Goal: Task Accomplishment & Management: Manage account settings

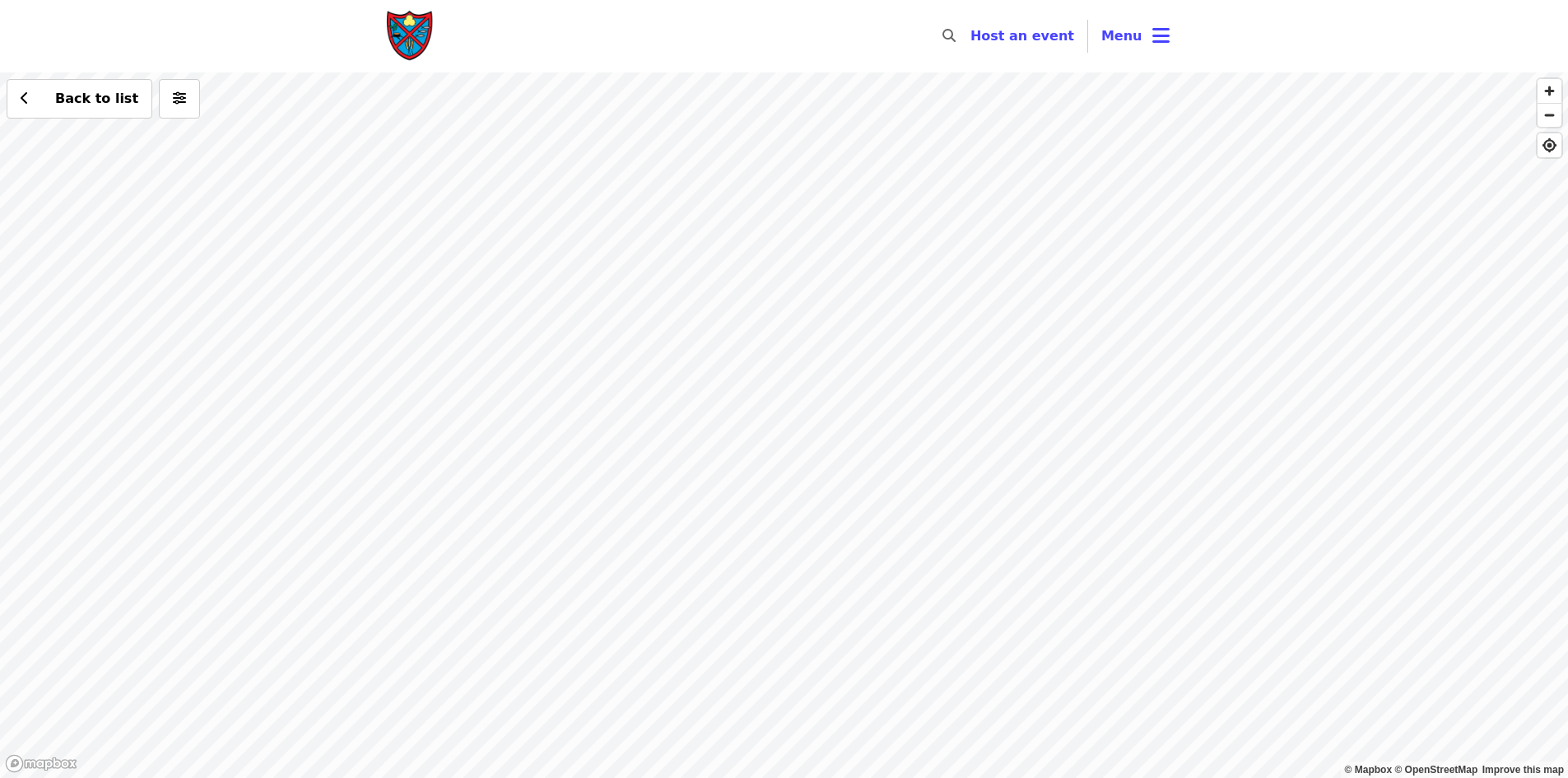
click at [406, 35] on img "Main navigation" at bounding box center [411, 36] width 49 height 52
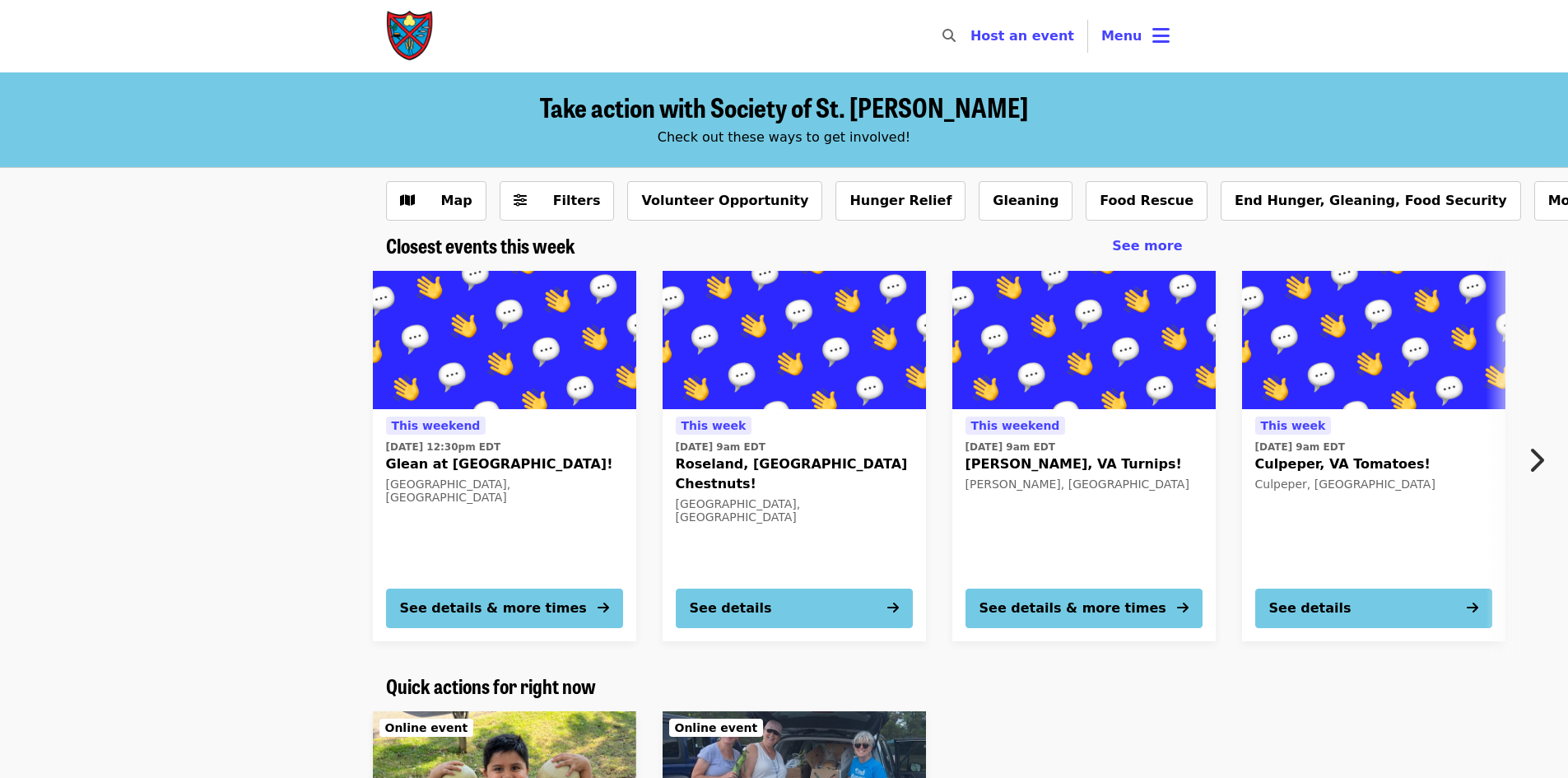
click at [795, 457] on span "Roseland, [GEOGRAPHIC_DATA] Chestnuts!" at bounding box center [794, 474] width 237 height 40
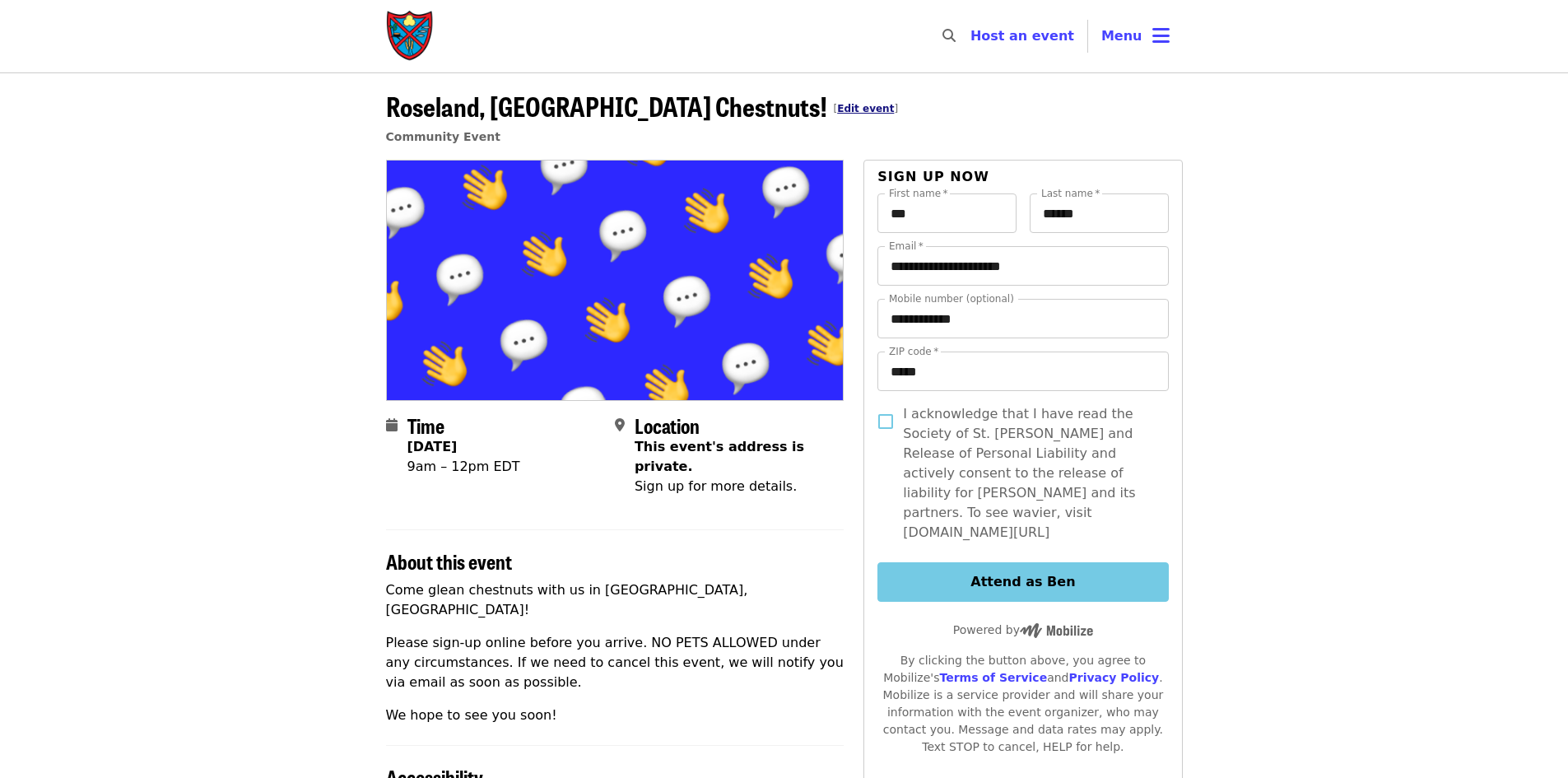
click at [837, 110] on link "Edit event" at bounding box center [865, 109] width 57 height 12
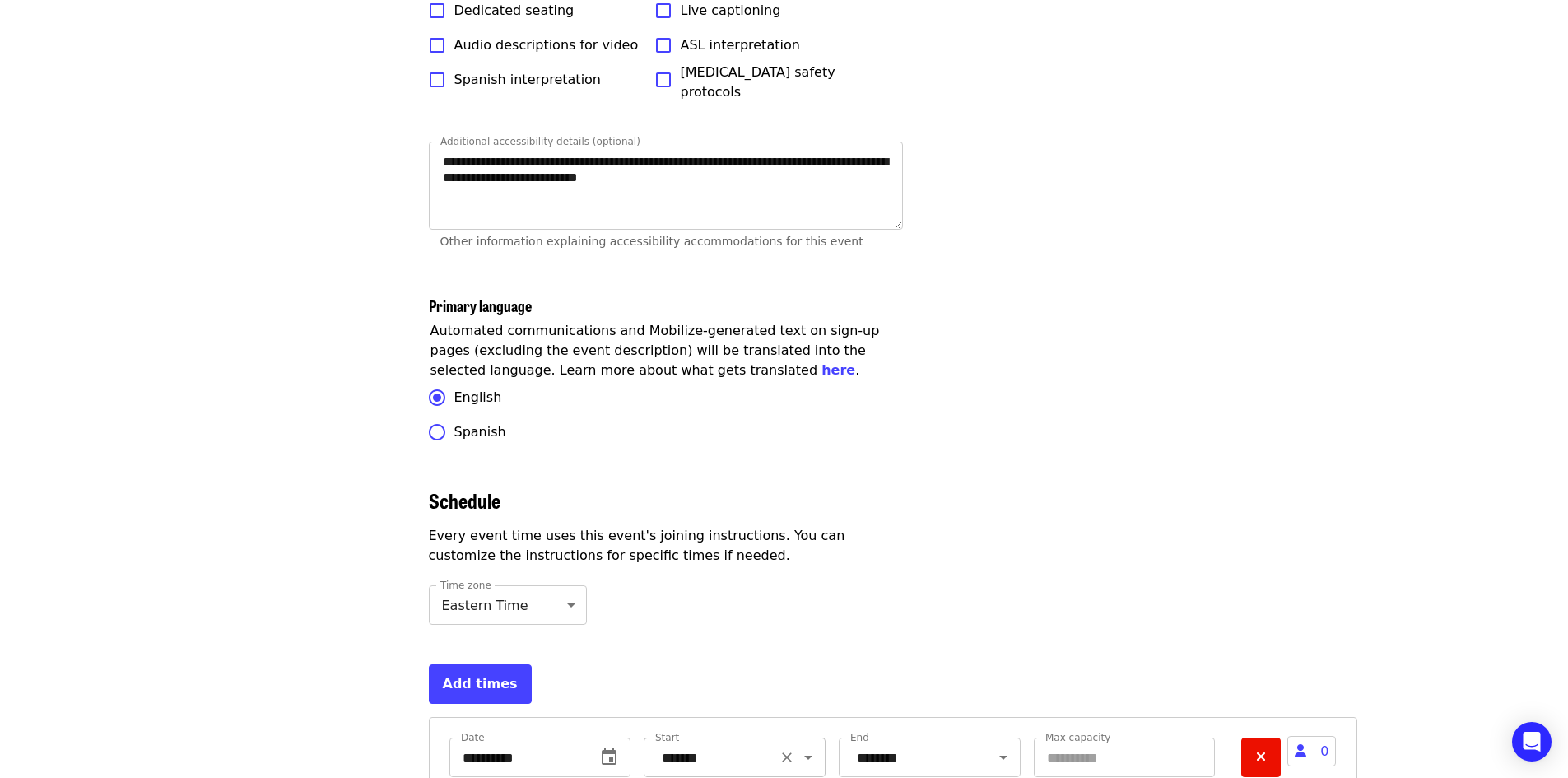
scroll to position [4656, 0]
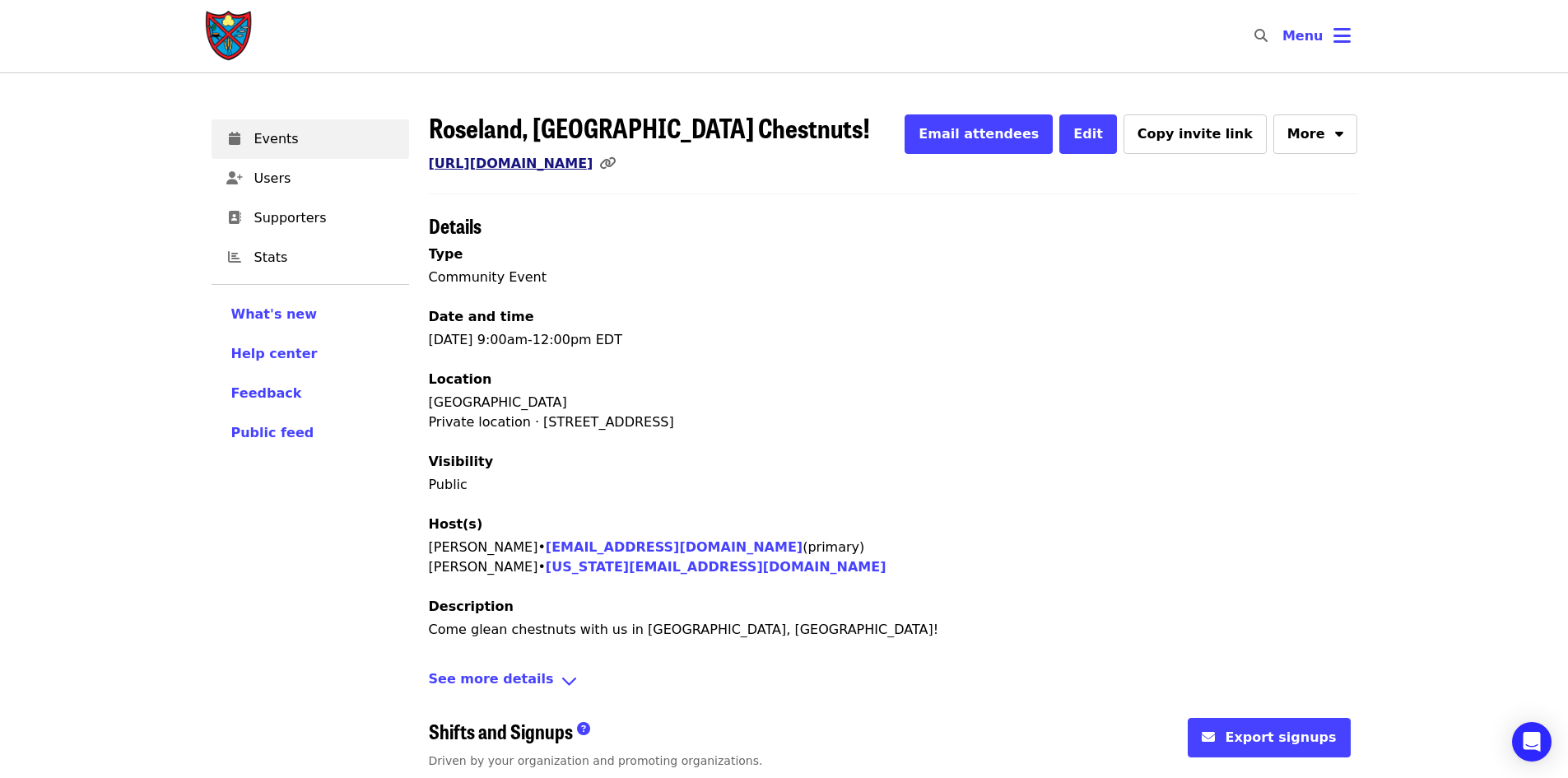
click at [593, 160] on link "[URL][DOMAIN_NAME]" at bounding box center [511, 163] width 165 height 16
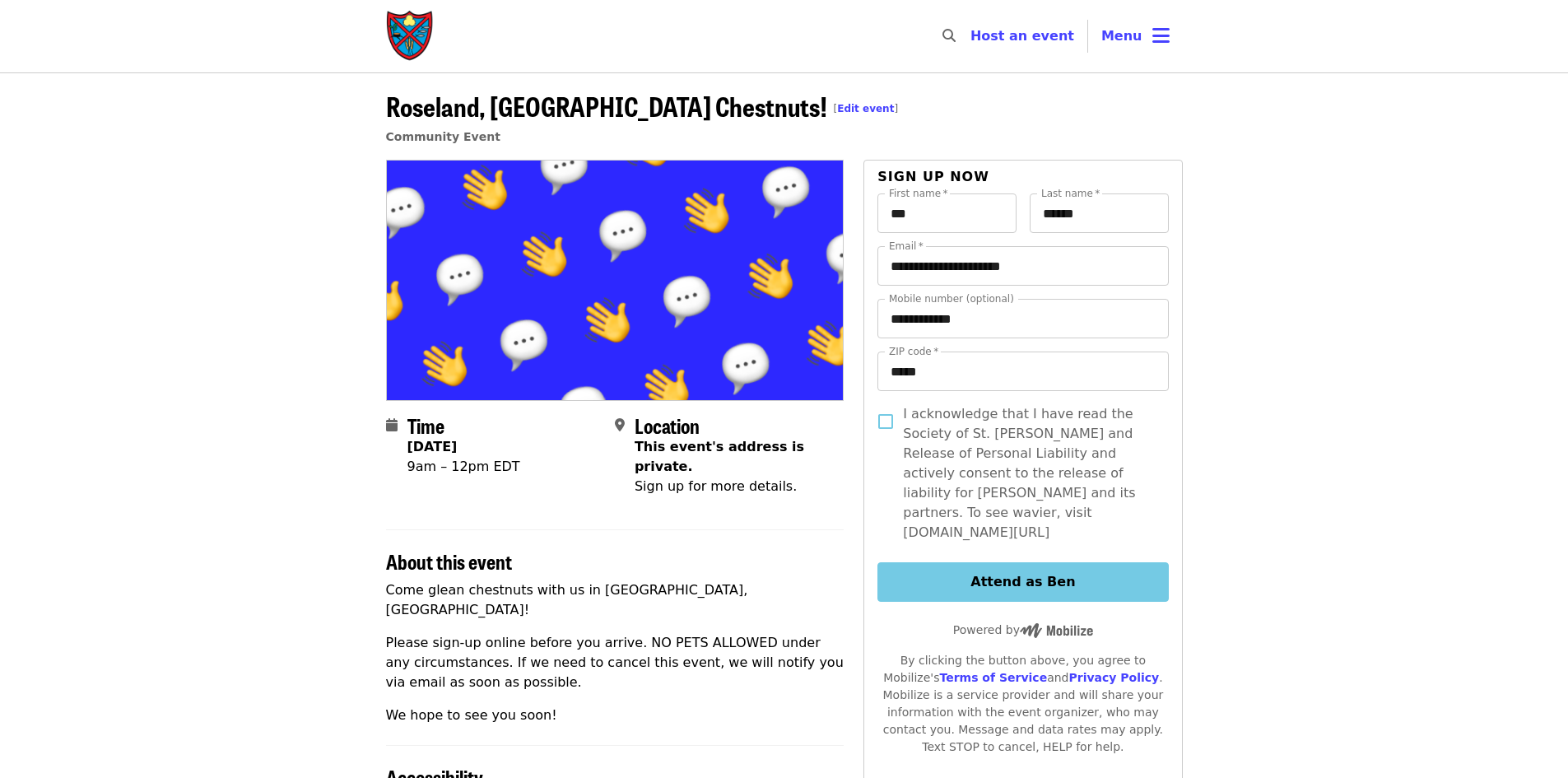
click at [389, 29] on img "Main navigation" at bounding box center [411, 36] width 49 height 52
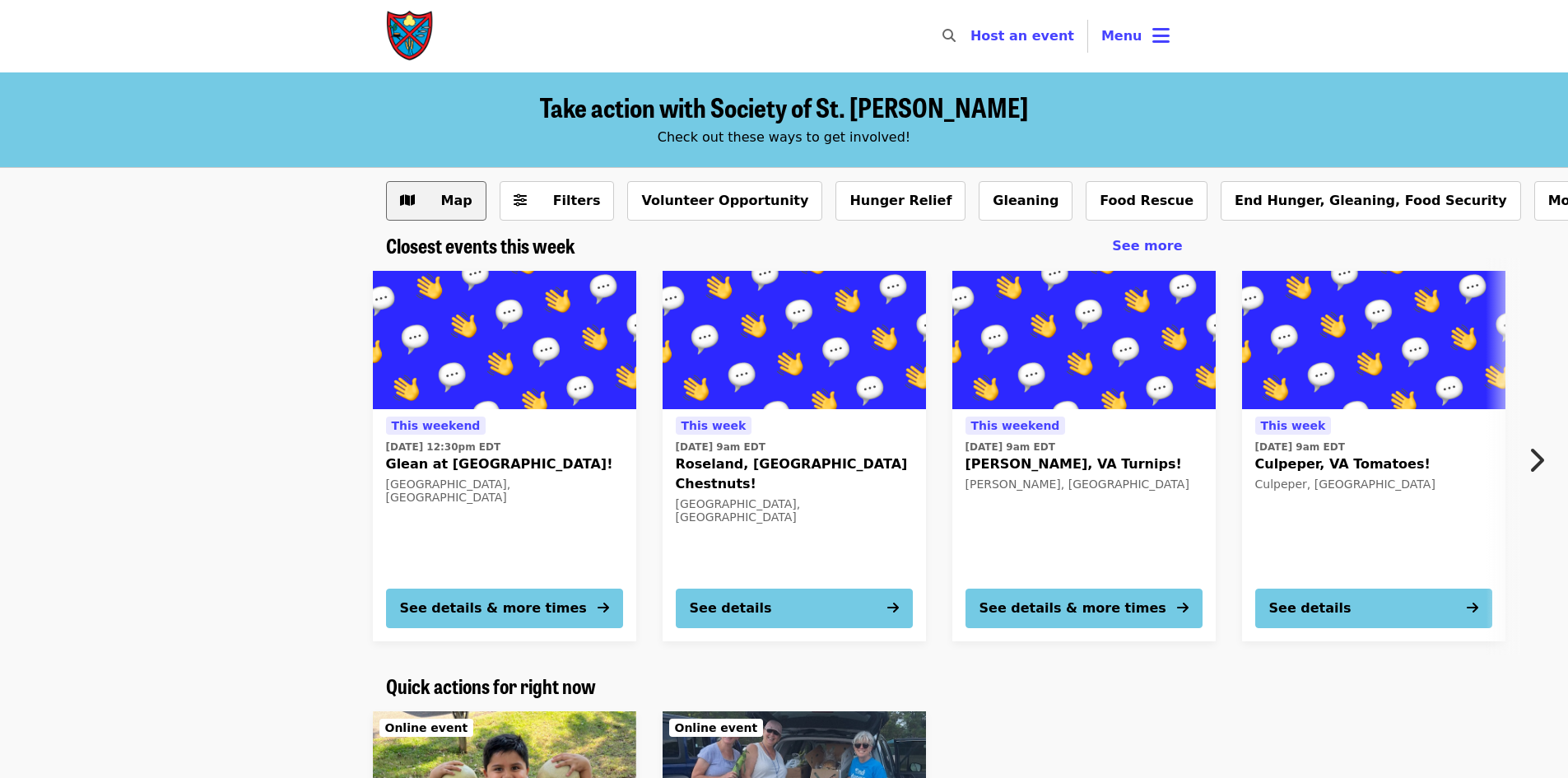
click at [400, 193] on icon "map icon" at bounding box center [408, 200] width 15 height 16
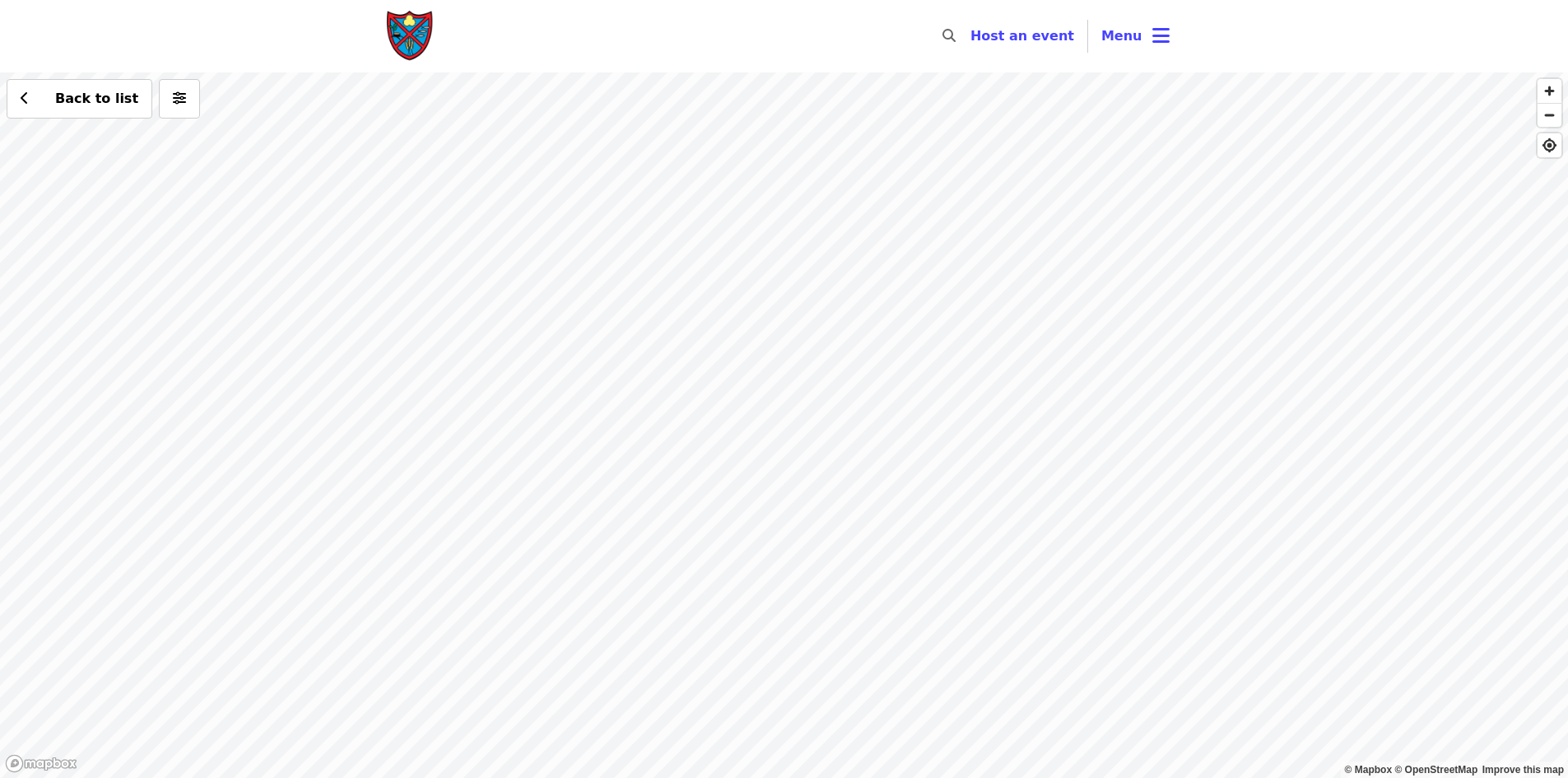
drag, startPoint x: 1071, startPoint y: 255, endPoint x: 976, endPoint y: 302, distance: 106.0
click at [976, 302] on div "Back to list" at bounding box center [784, 425] width 1568 height 705
drag, startPoint x: 1012, startPoint y: 229, endPoint x: 890, endPoint y: 429, distance: 234.3
click at [890, 429] on div "Back to list" at bounding box center [784, 425] width 1568 height 705
drag, startPoint x: 948, startPoint y: 324, endPoint x: 942, endPoint y: 445, distance: 121.1
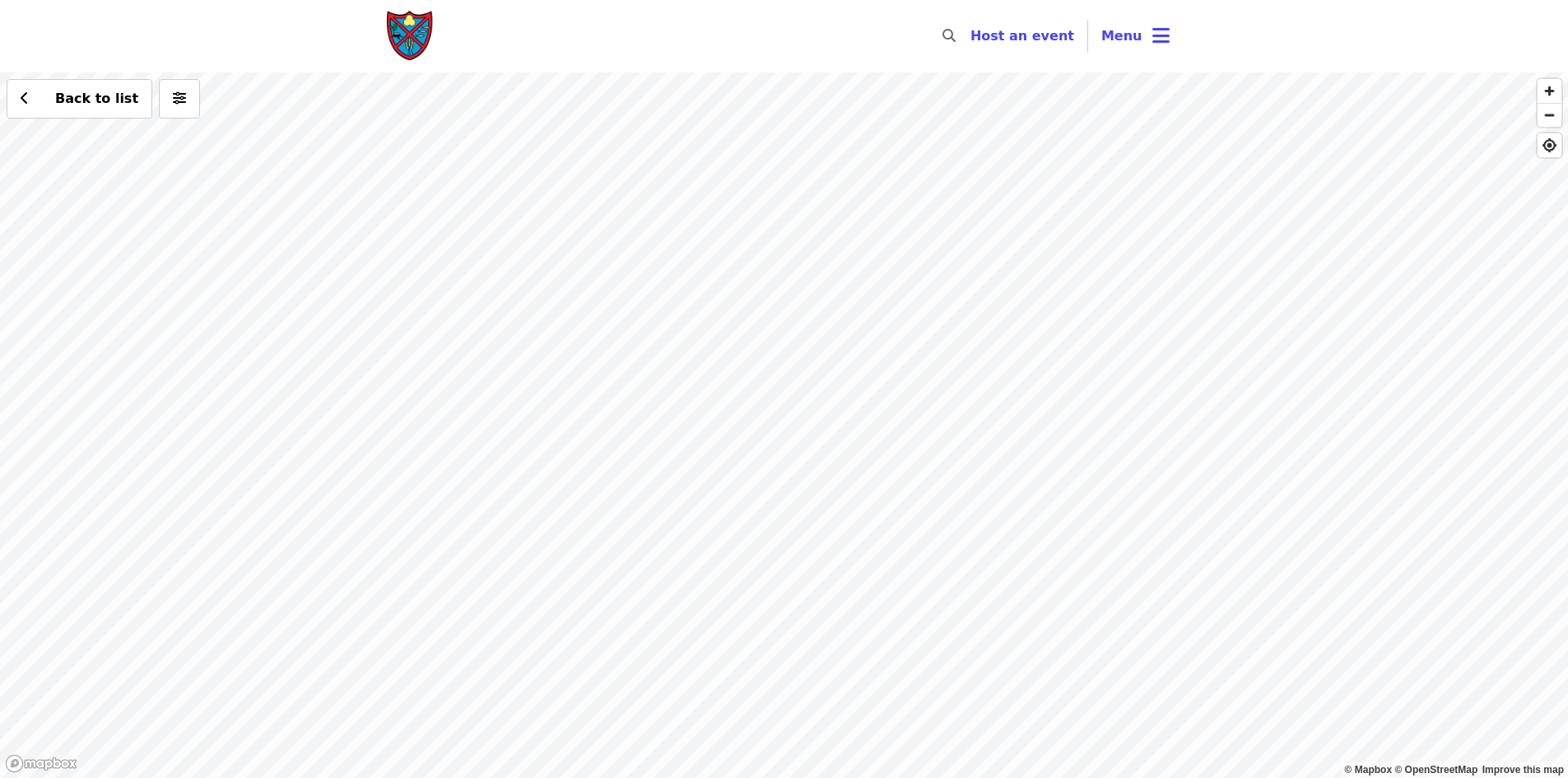
click at [942, 445] on div "Back to list" at bounding box center [784, 425] width 1568 height 705
drag, startPoint x: 1053, startPoint y: 464, endPoint x: 950, endPoint y: 541, distance: 128.6
click at [950, 541] on div "Back to list" at bounding box center [784, 425] width 1568 height 705
drag, startPoint x: 665, startPoint y: 384, endPoint x: 799, endPoint y: 513, distance: 186.0
click at [799, 513] on div "Back to list" at bounding box center [784, 425] width 1568 height 705
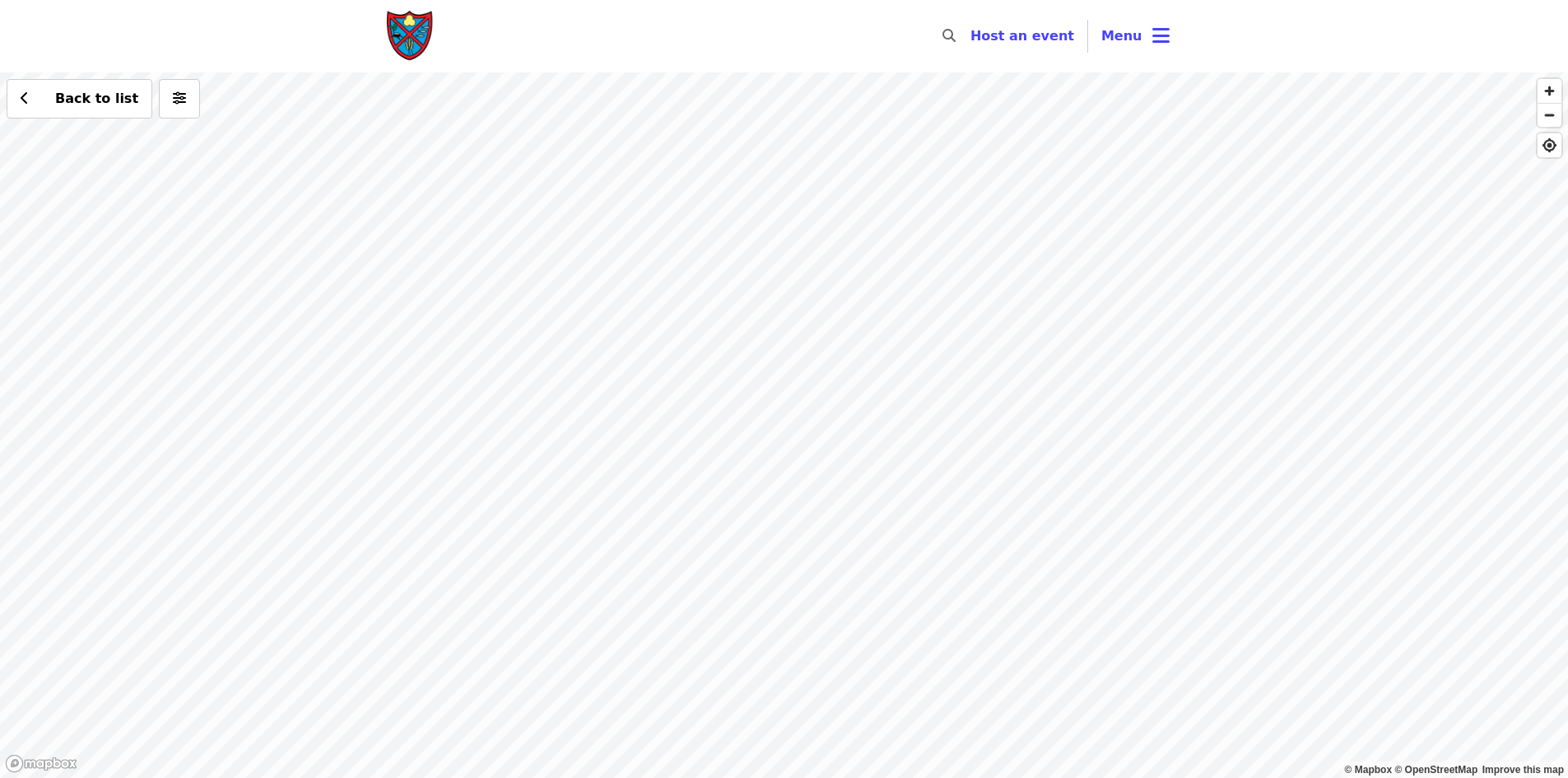
click at [710, 469] on div "Back to list" at bounding box center [784, 425] width 1568 height 705
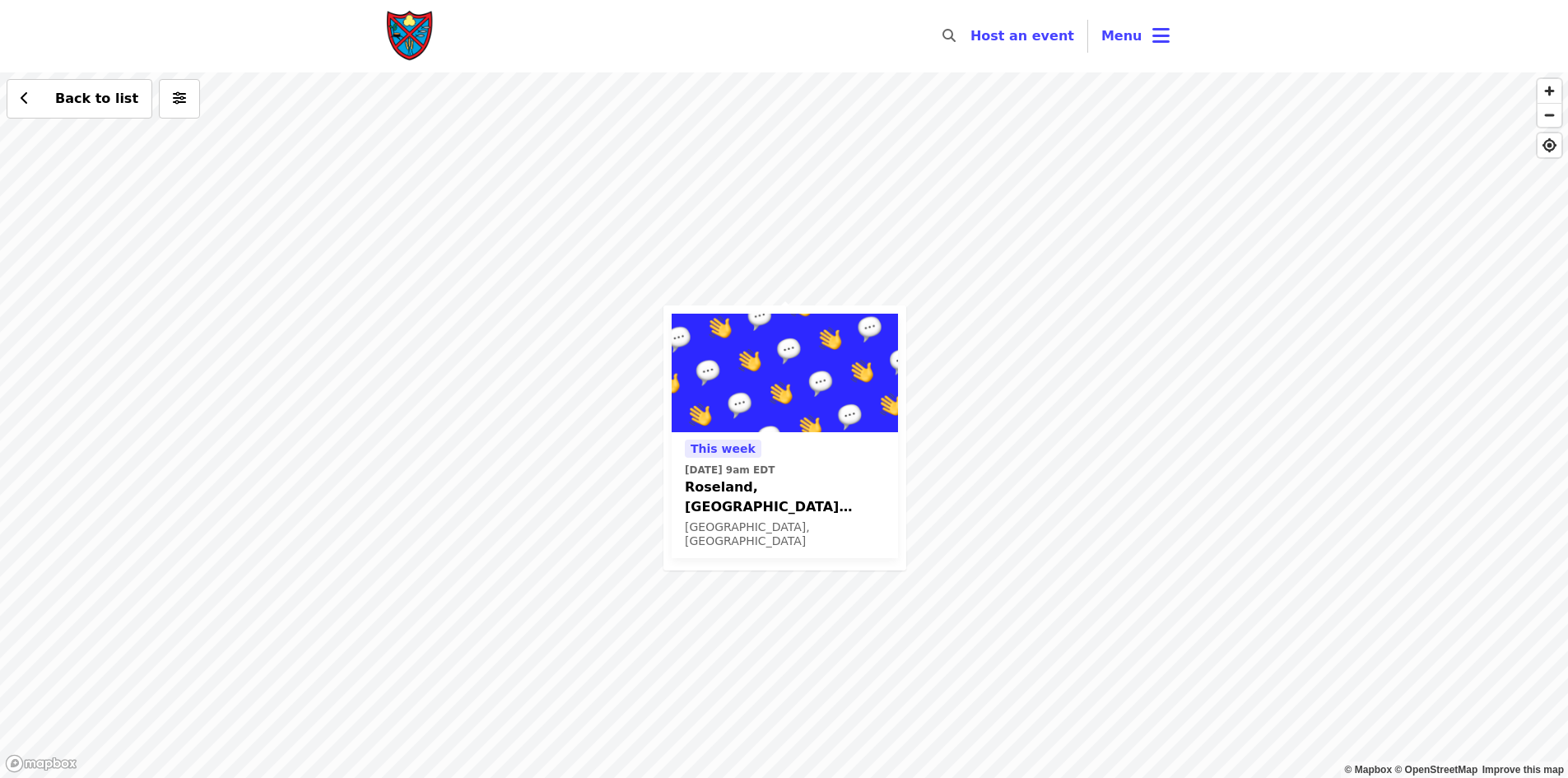
click at [721, 482] on span "Roseland, [GEOGRAPHIC_DATA] Chestnuts!" at bounding box center [785, 497] width 200 height 40
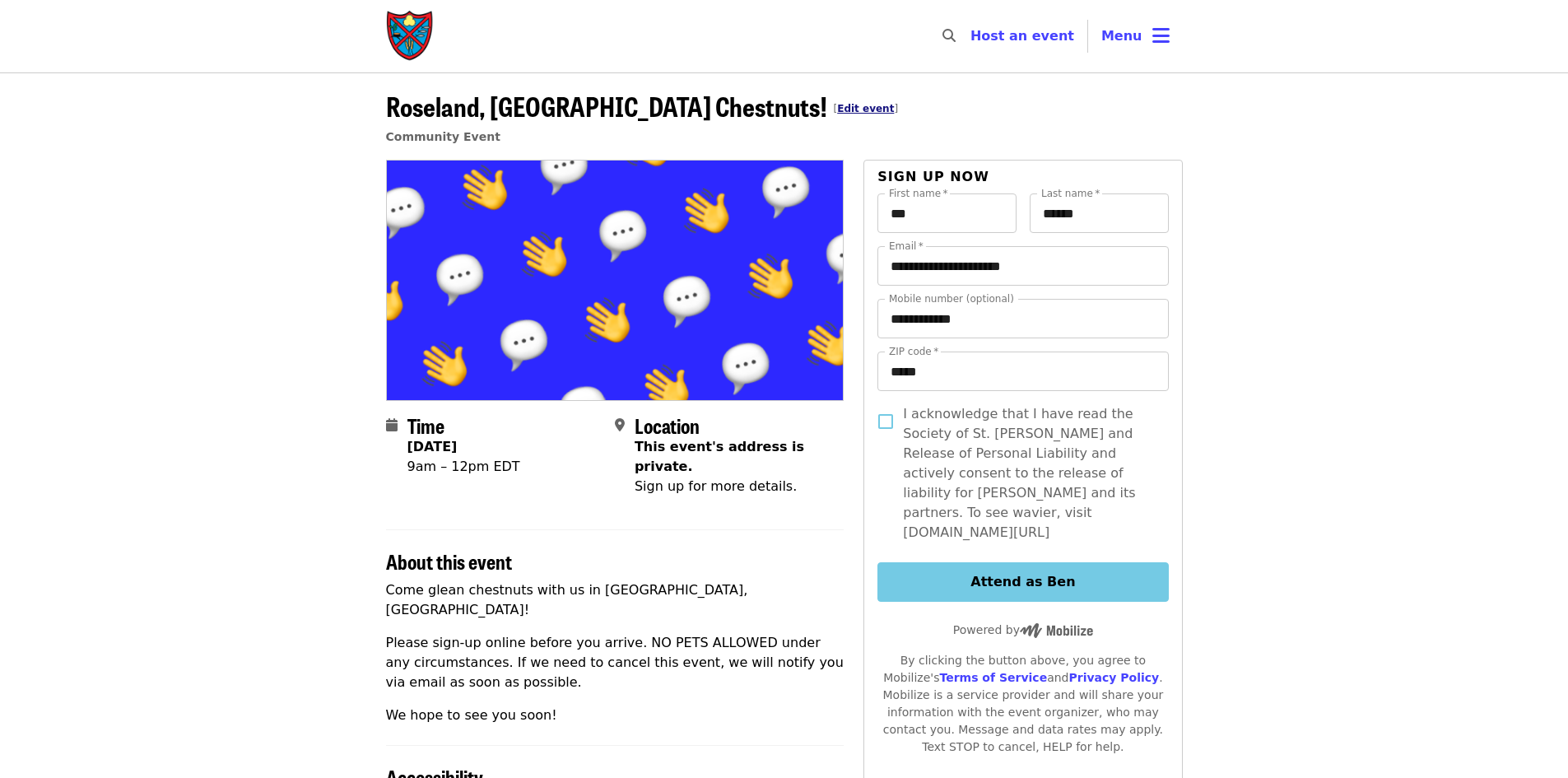
click at [837, 106] on link "Edit event" at bounding box center [865, 109] width 57 height 12
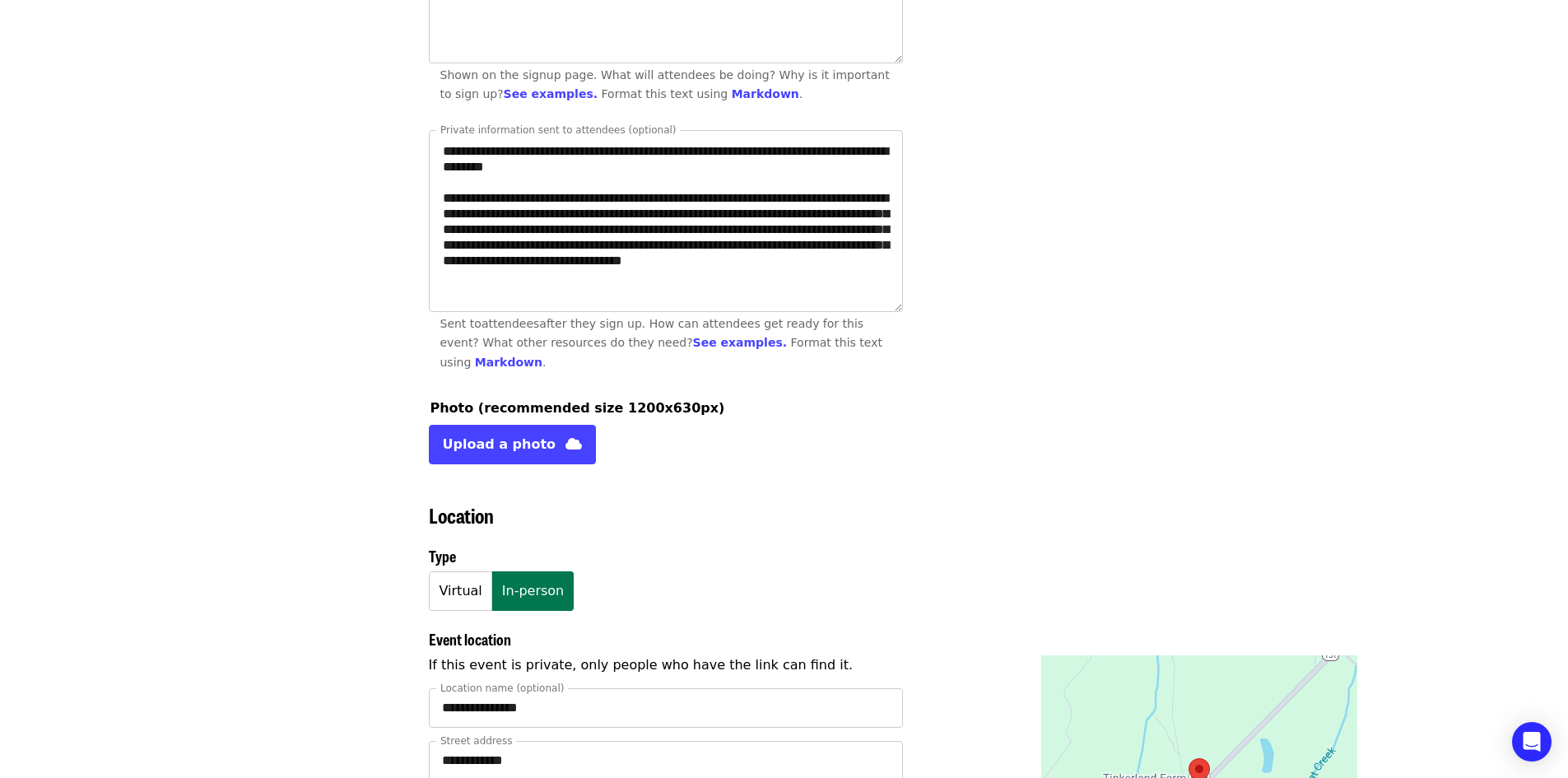
scroll to position [1070, 0]
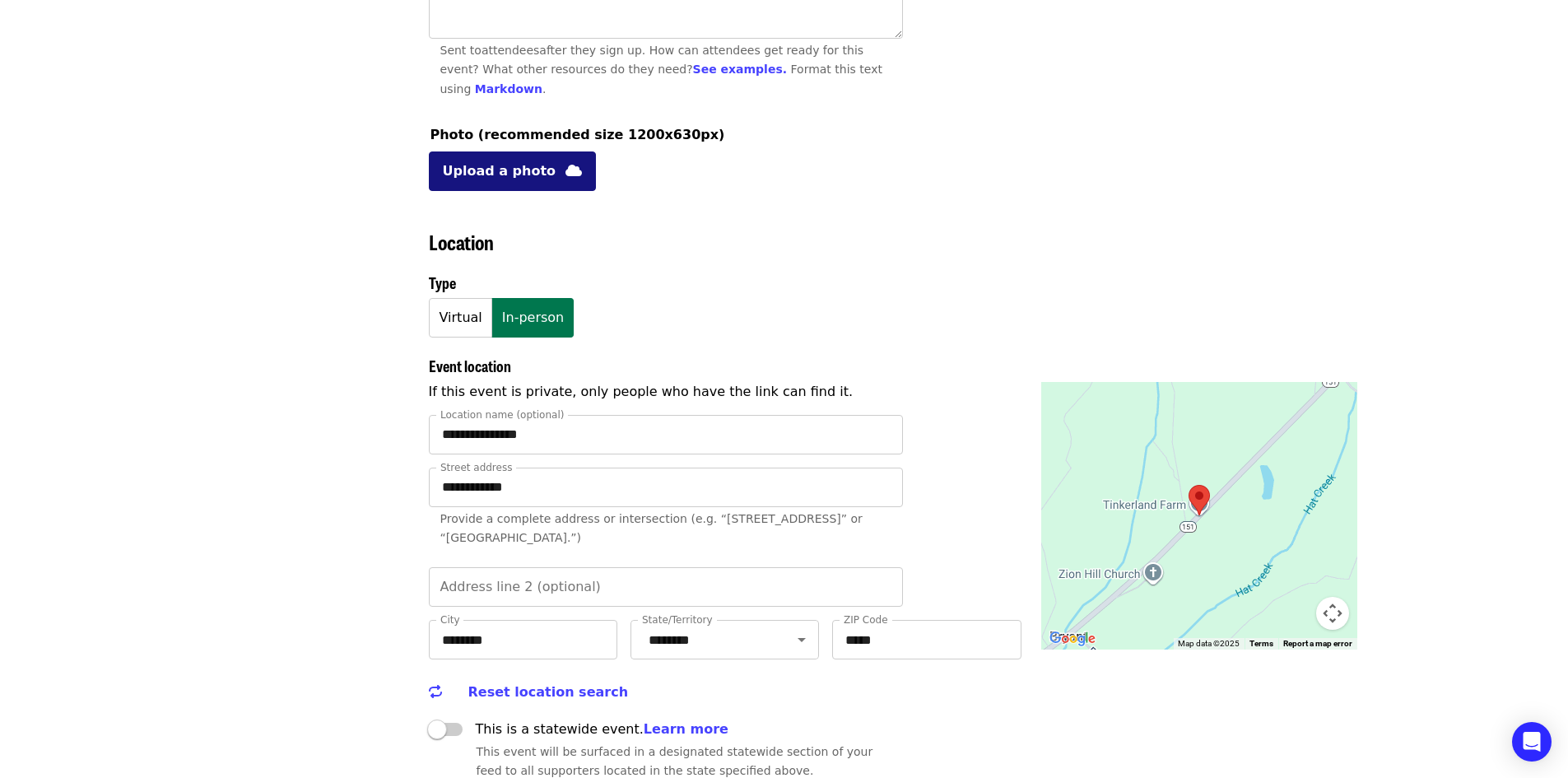
click at [483, 161] on span "Upload a photo" at bounding box center [499, 171] width 113 height 19
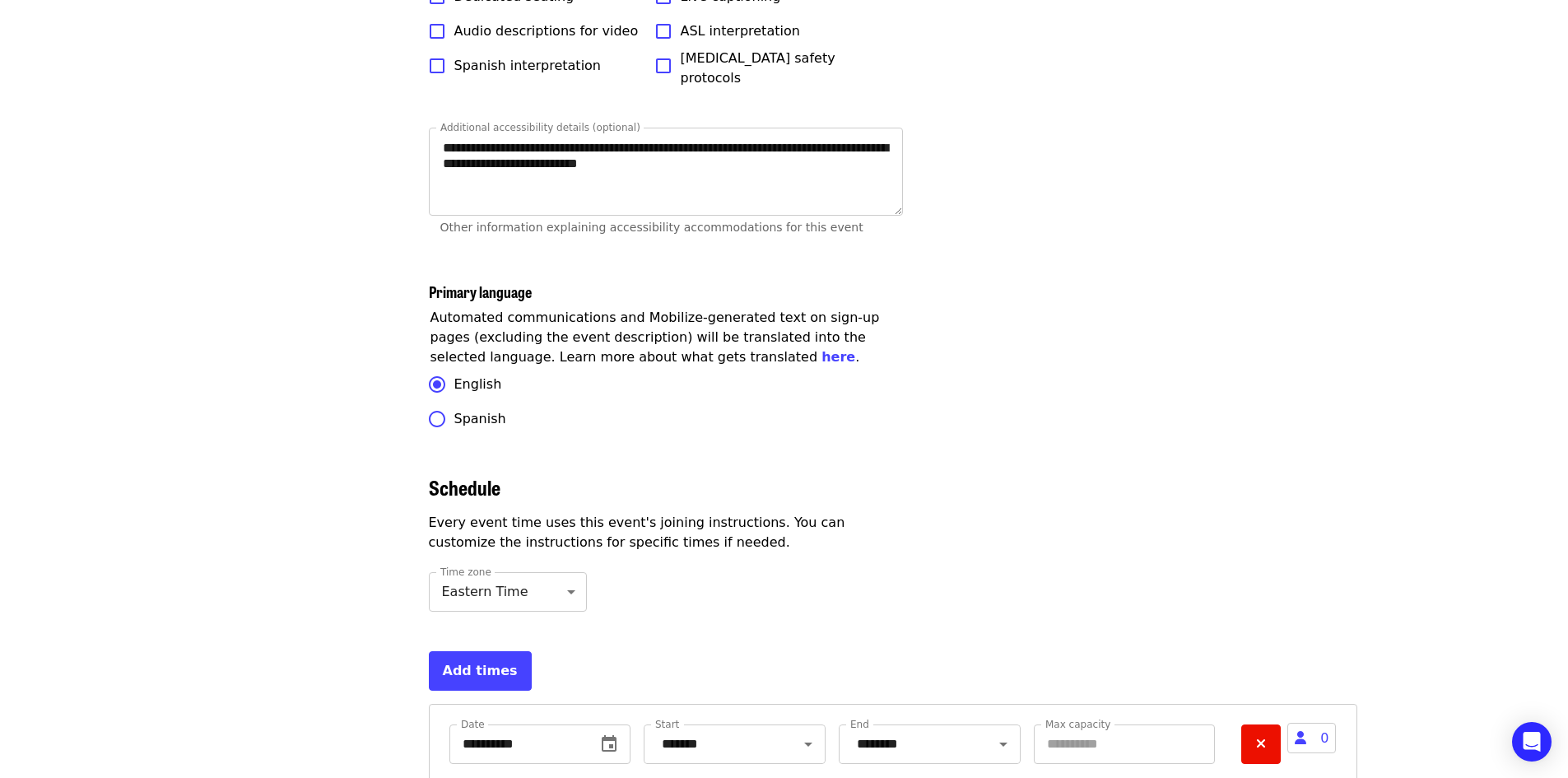
scroll to position [4927, 0]
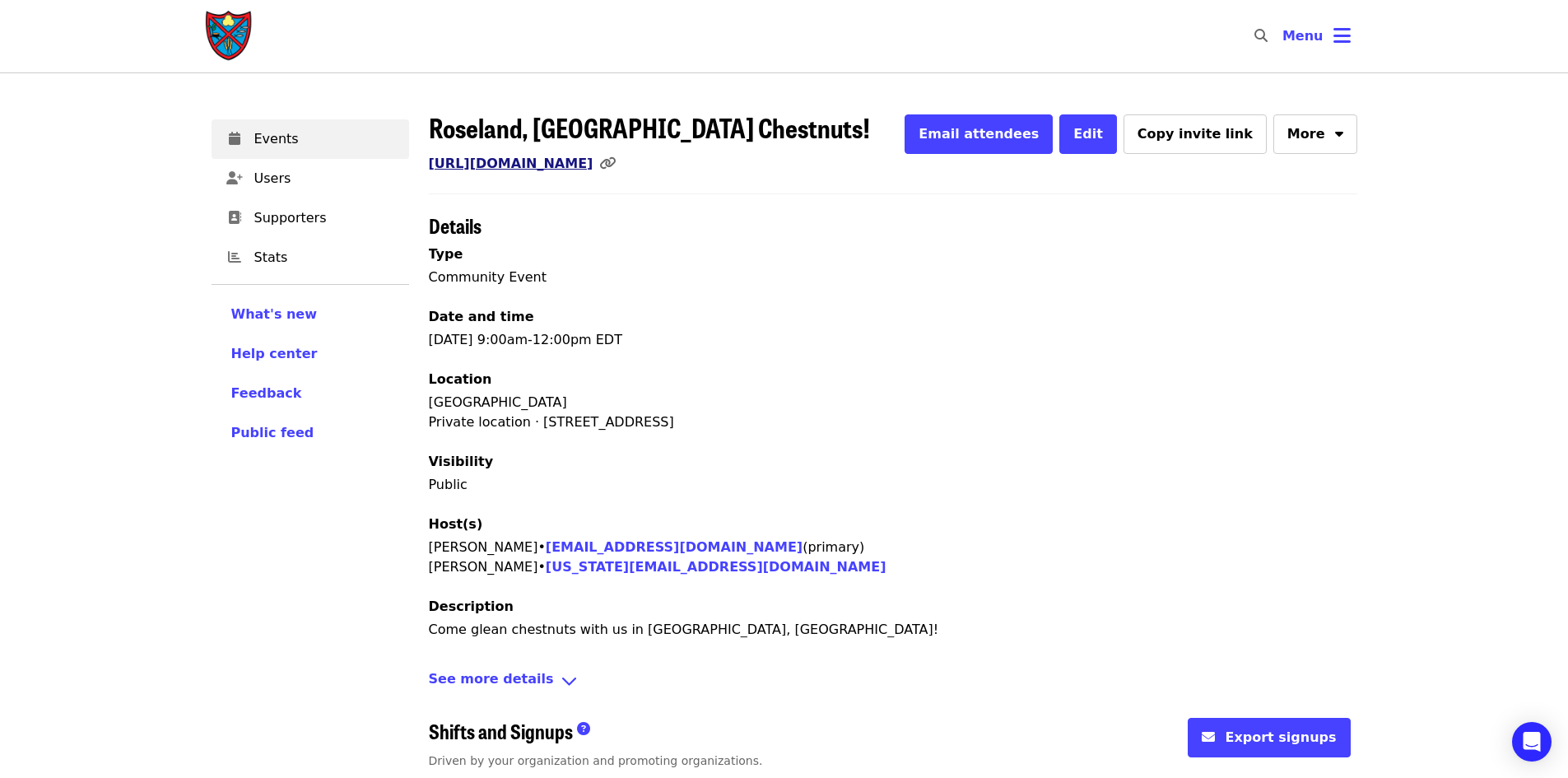
click at [550, 165] on link "[URL][DOMAIN_NAME]" at bounding box center [511, 163] width 165 height 16
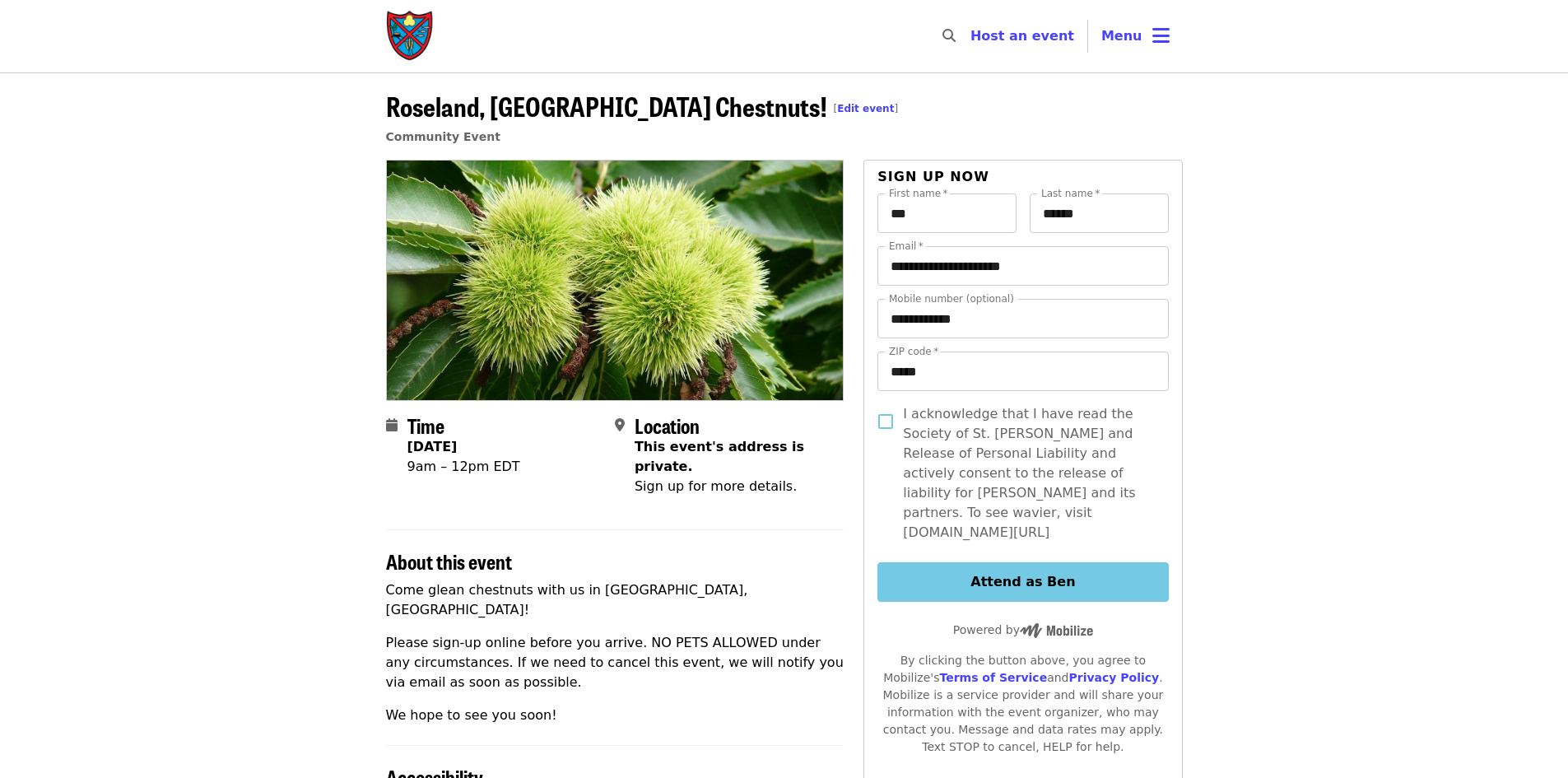
click at [416, 44] on img "Main navigation" at bounding box center [411, 36] width 49 height 52
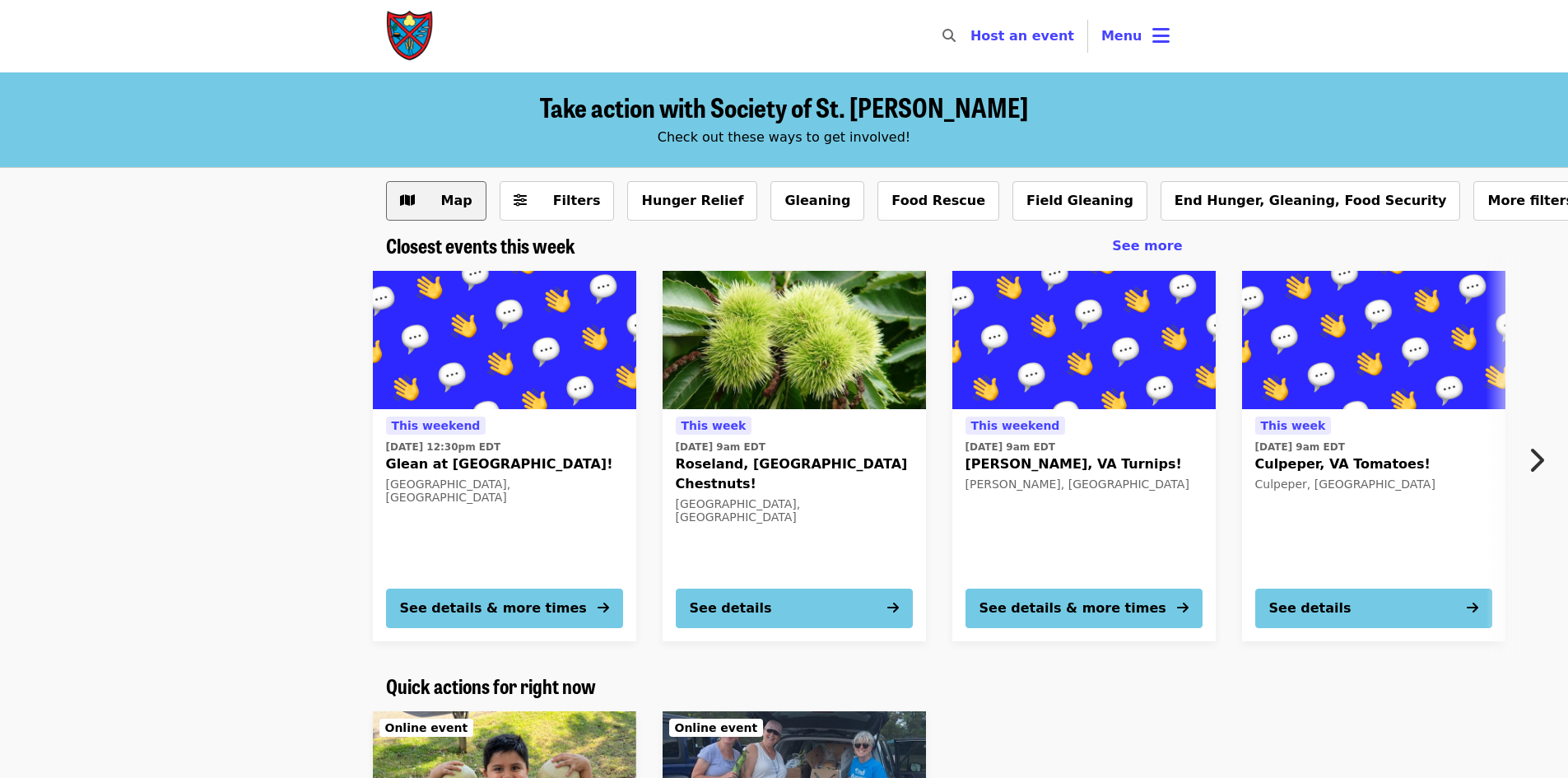
click at [423, 189] on button "Map" at bounding box center [436, 200] width 101 height 40
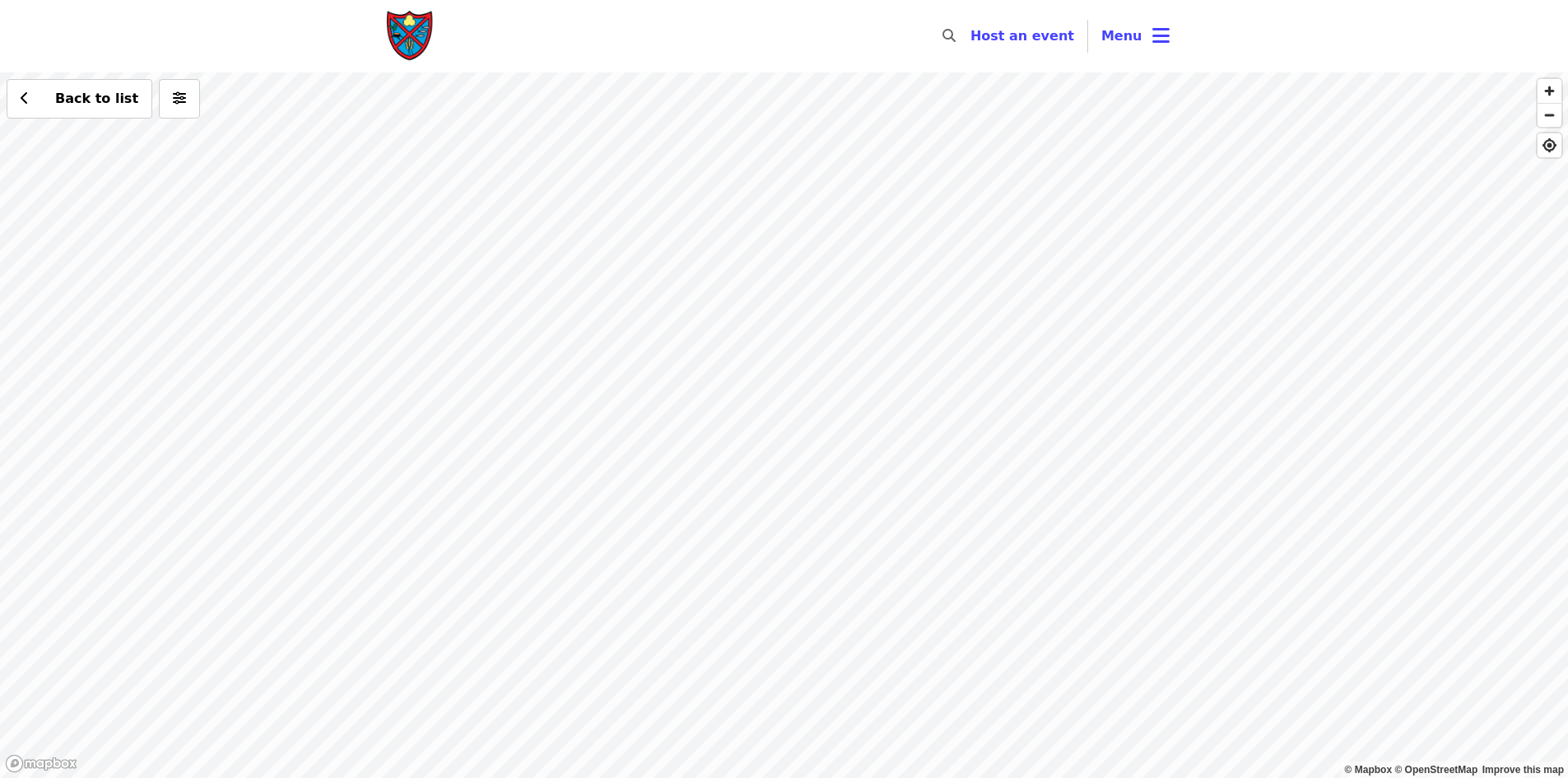
drag, startPoint x: 873, startPoint y: 240, endPoint x: 842, endPoint y: 438, distance: 200.4
click at [842, 438] on div "Back to list" at bounding box center [784, 425] width 1568 height 705
click at [784, 366] on div "Back to list" at bounding box center [784, 425] width 1568 height 705
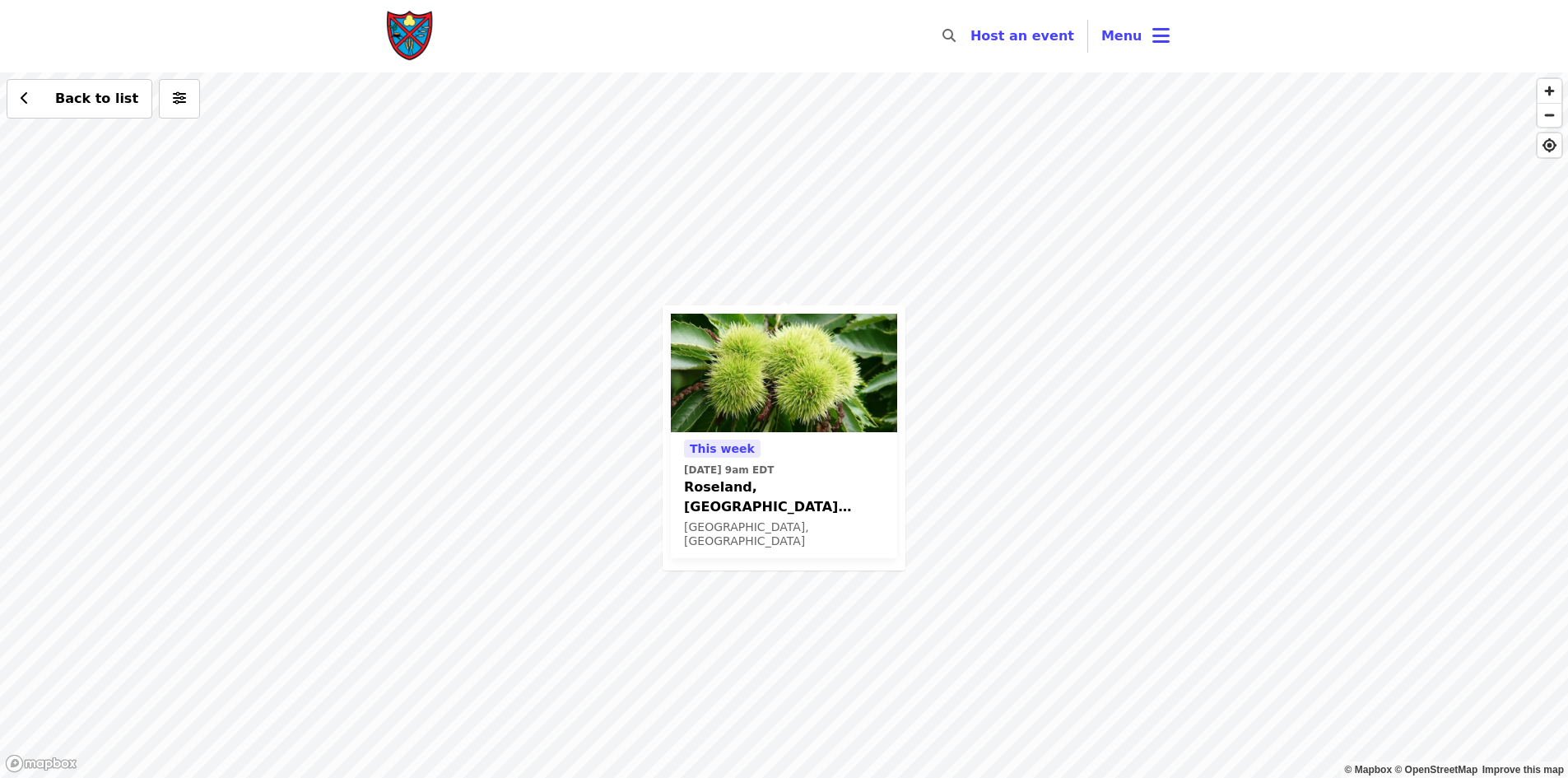
click at [813, 237] on div "This week Fri, Oct 17 @ 9am EDT Roseland, VA Chestnuts! Roseland, VA Back to li…" at bounding box center [784, 425] width 1568 height 705
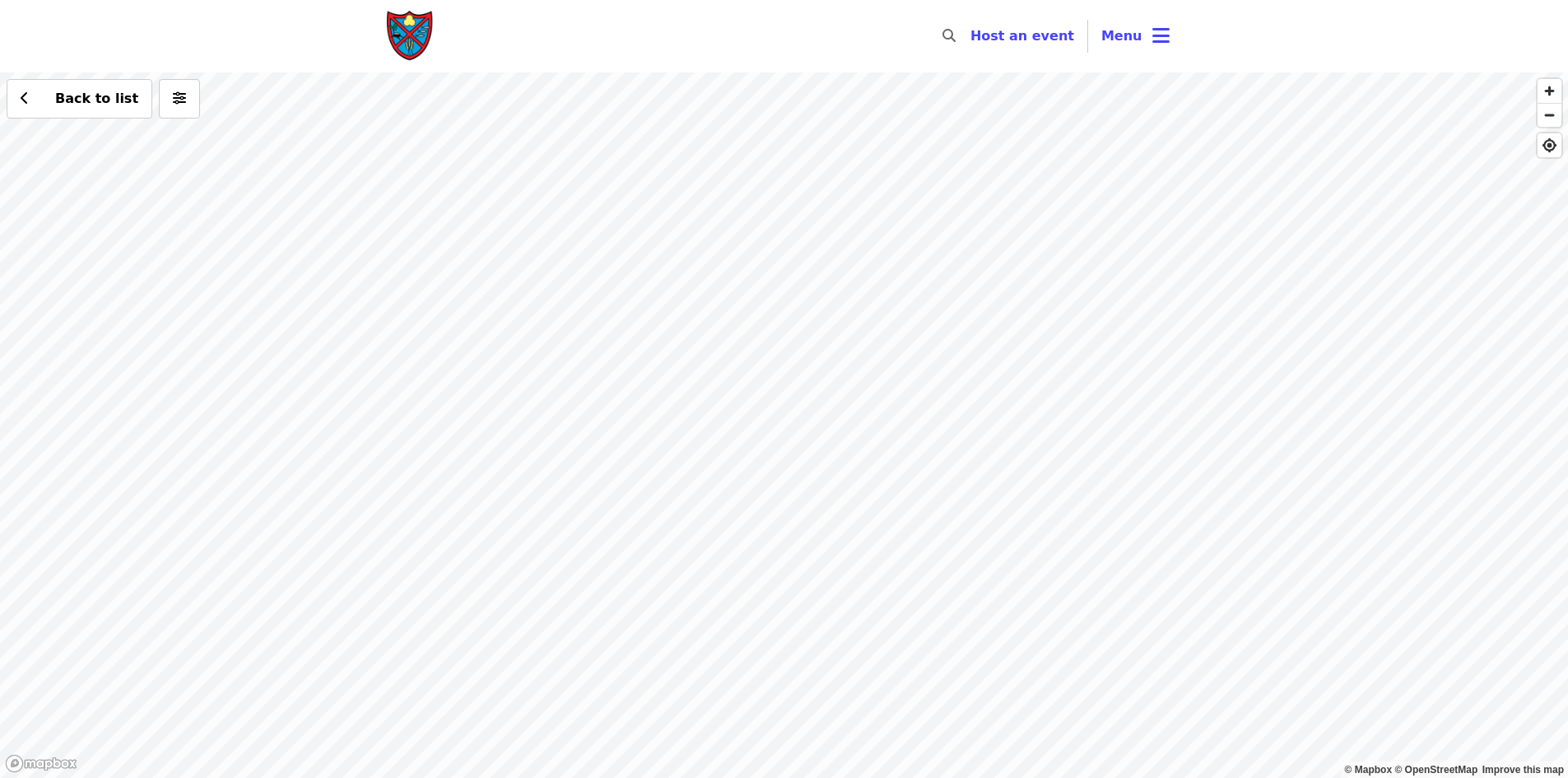
drag, startPoint x: 770, startPoint y: 208, endPoint x: 776, endPoint y: 465, distance: 257.1
click at [785, 487] on div "Back to list" at bounding box center [784, 425] width 1568 height 705
drag, startPoint x: 740, startPoint y: 298, endPoint x: 707, endPoint y: 487, distance: 191.9
click at [707, 487] on div "Back to list" at bounding box center [784, 425] width 1568 height 705
click at [721, 428] on div "Back to list" at bounding box center [784, 425] width 1568 height 705
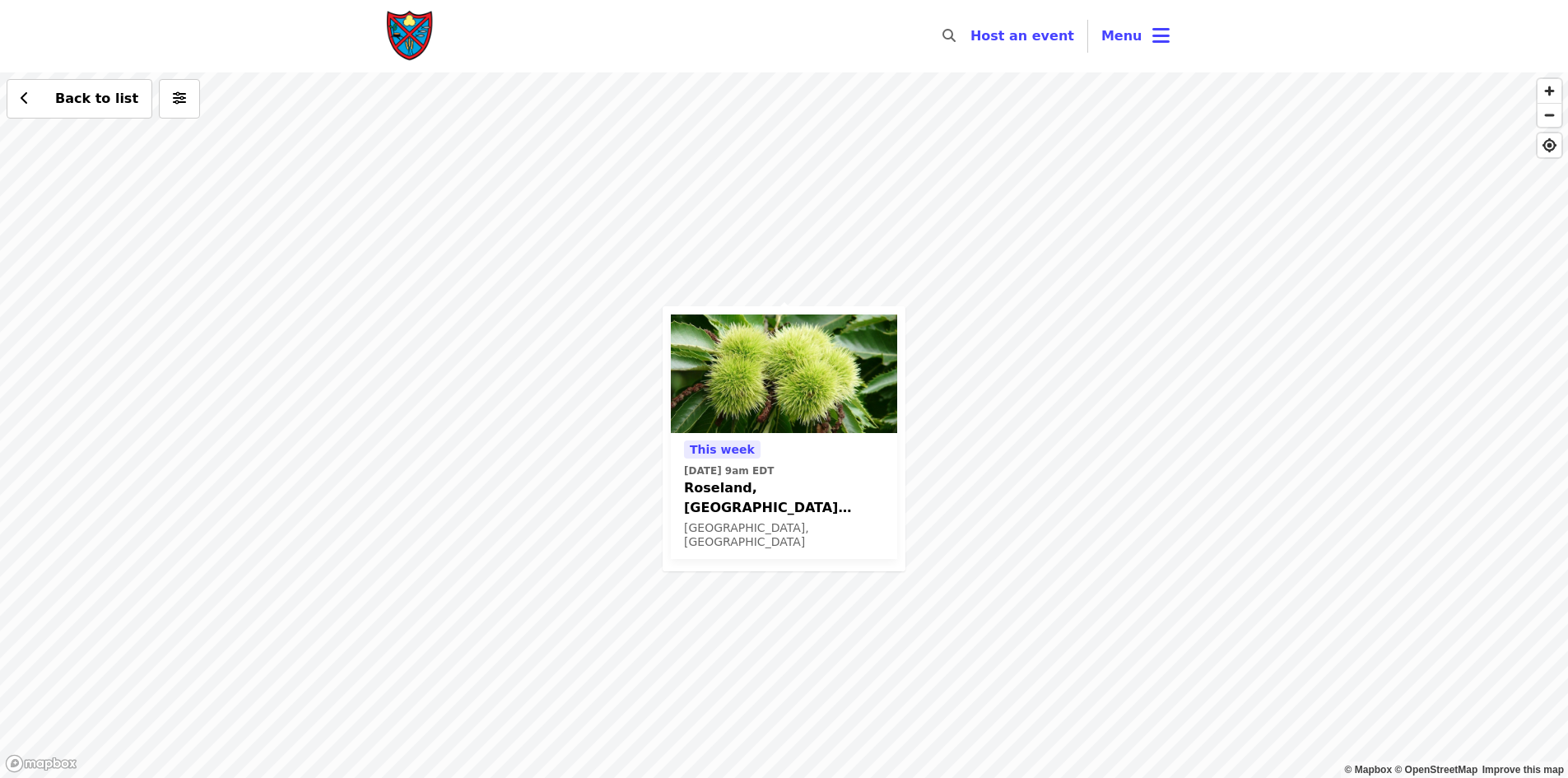
click at [583, 410] on div "This week Fri, Oct 17 @ 9am EDT Roseland, VA Chestnuts! Roseland, VA Back to li…" at bounding box center [784, 425] width 1568 height 705
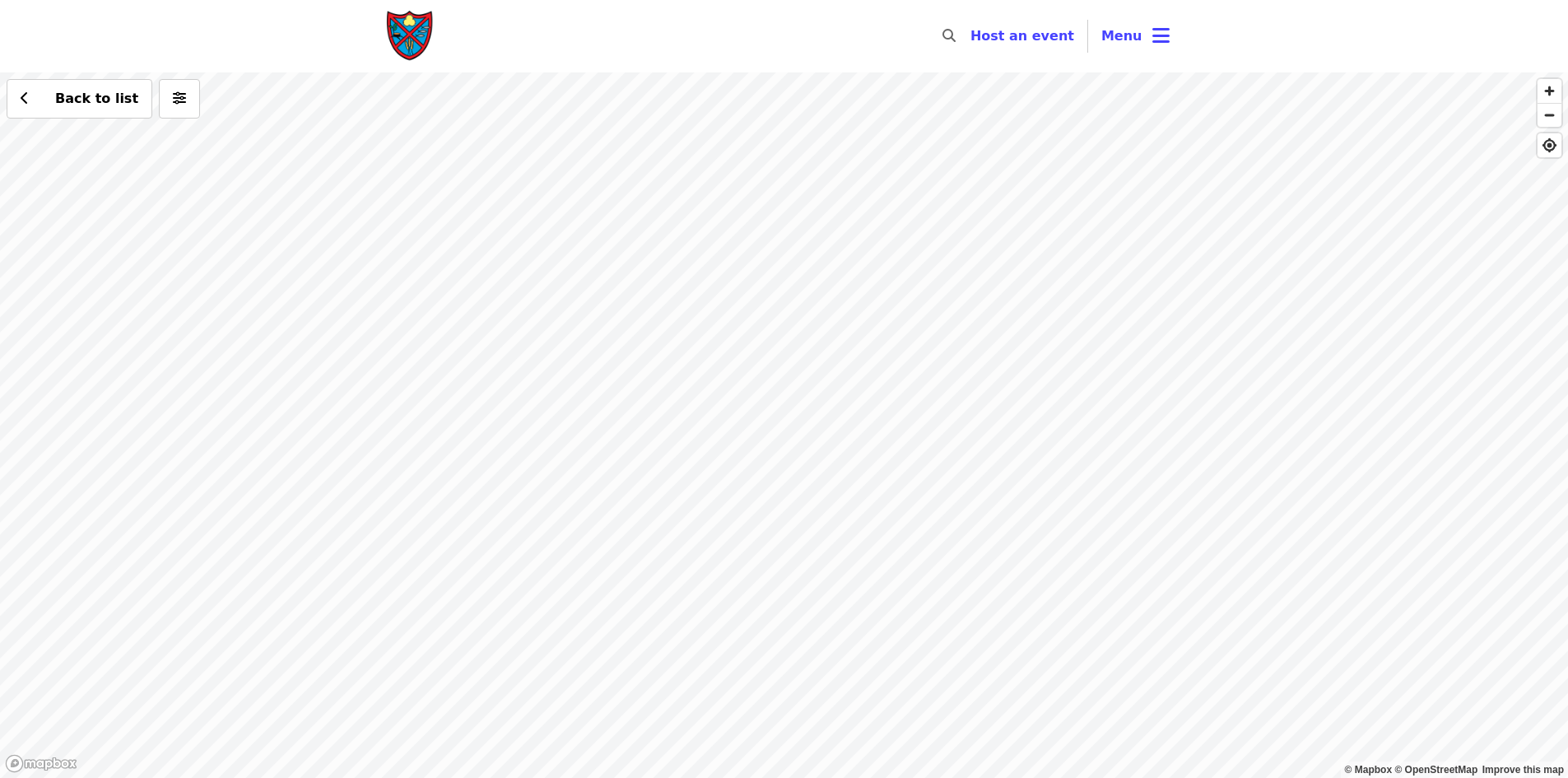
drag, startPoint x: 764, startPoint y: 476, endPoint x: 816, endPoint y: 486, distance: 53.0
click at [816, 486] on div "Back to list" at bounding box center [784, 425] width 1568 height 705
drag, startPoint x: 446, startPoint y: 519, endPoint x: 627, endPoint y: 513, distance: 181.1
click at [627, 513] on div "Back to list" at bounding box center [784, 425] width 1568 height 705
drag, startPoint x: 700, startPoint y: 246, endPoint x: 824, endPoint y: 281, distance: 128.8
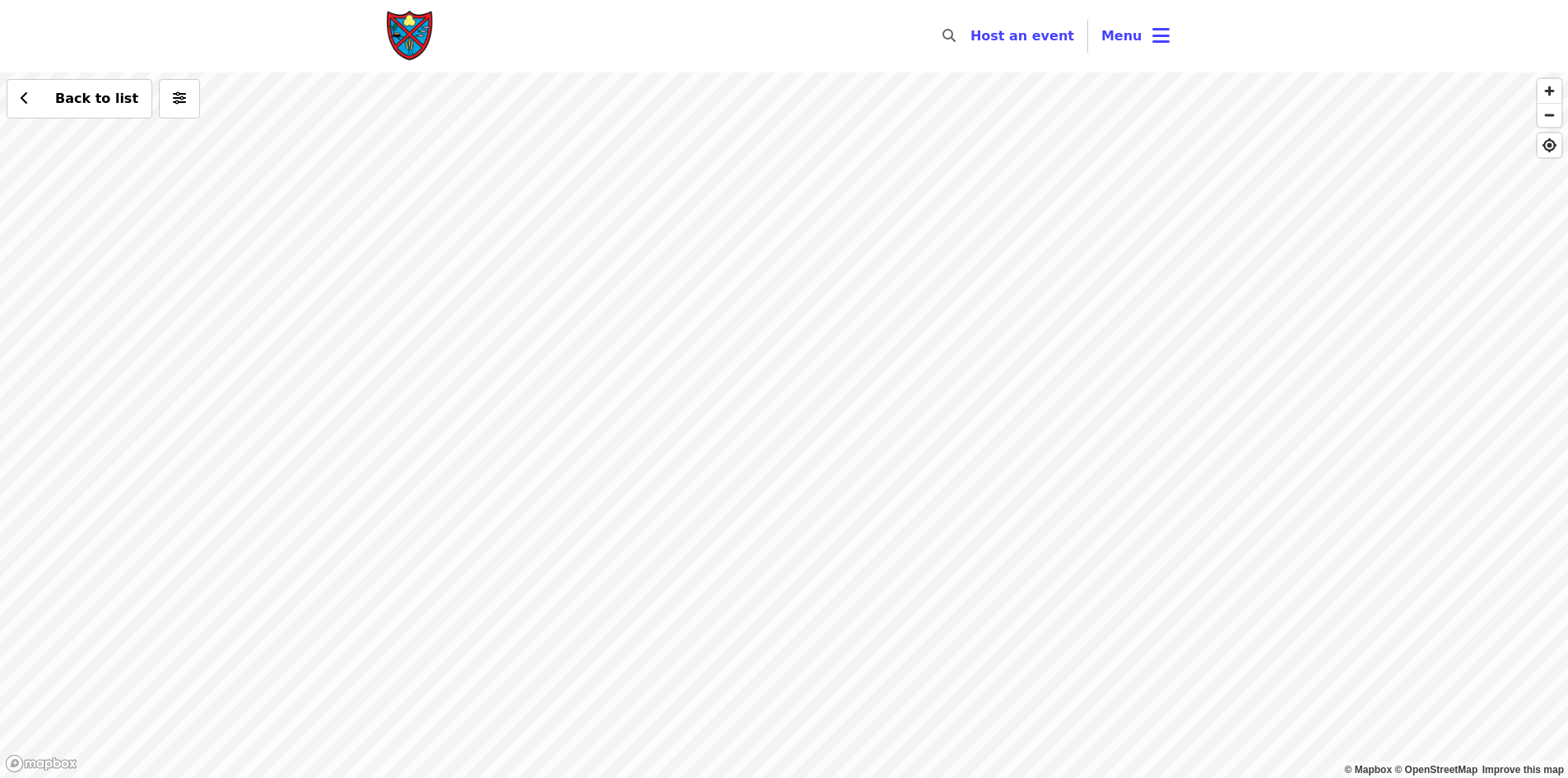
click at [824, 281] on div "Back to list" at bounding box center [784, 425] width 1568 height 705
click at [914, 480] on div "Back to list" at bounding box center [784, 425] width 1568 height 705
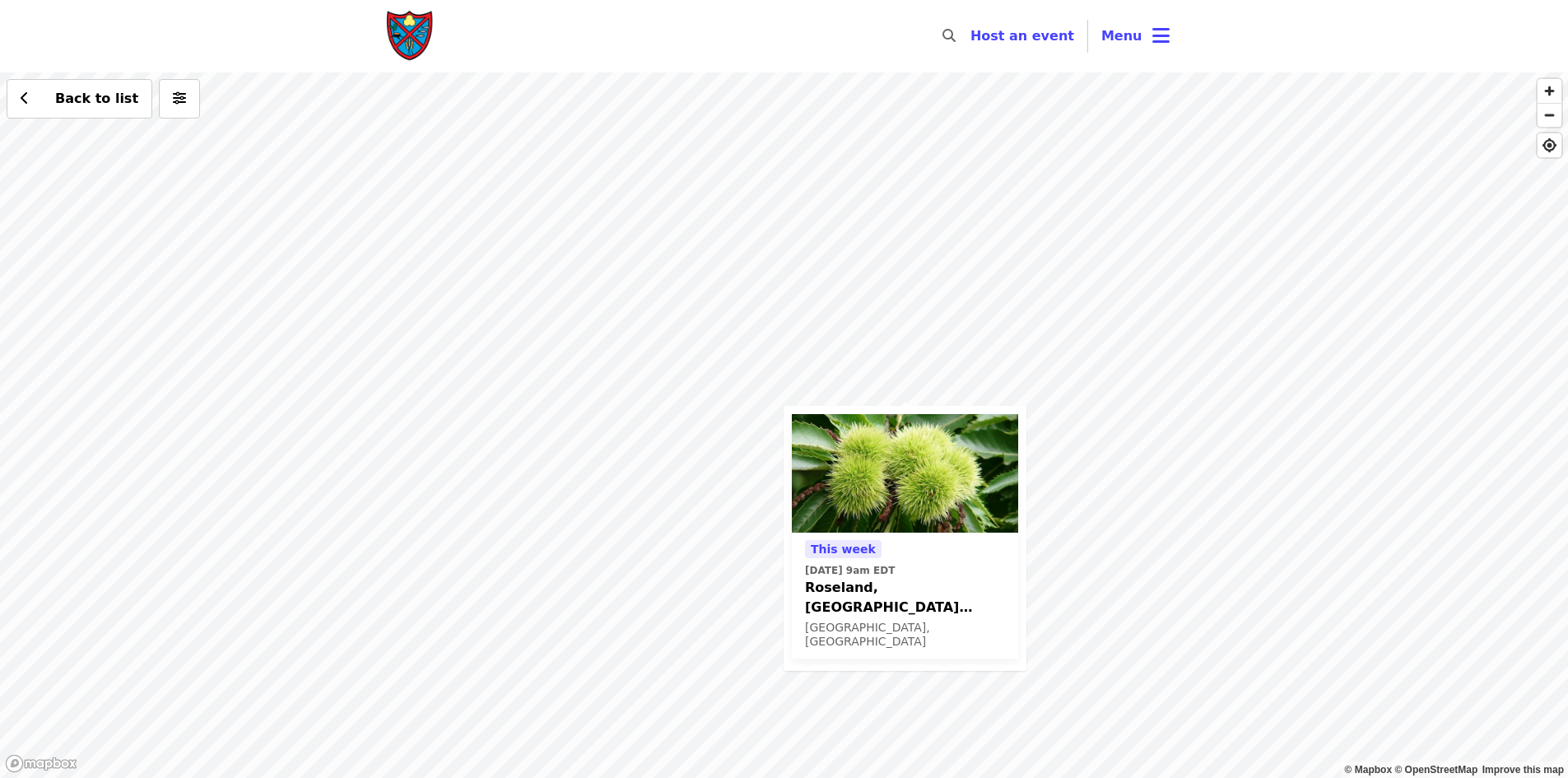
drag, startPoint x: 830, startPoint y: 390, endPoint x: 1091, endPoint y: 751, distance: 445.5
click at [1102, 777] on html "Skip to content ​ Host an event Host Menu © Mapbox © OpenStreetMap Improve this…" at bounding box center [784, 389] width 1568 height 778
click at [978, 335] on div "This week Fri, Oct 17 @ 9am EDT Roseland, VA Chestnuts! Roseland, VA Back to li…" at bounding box center [784, 425] width 1568 height 705
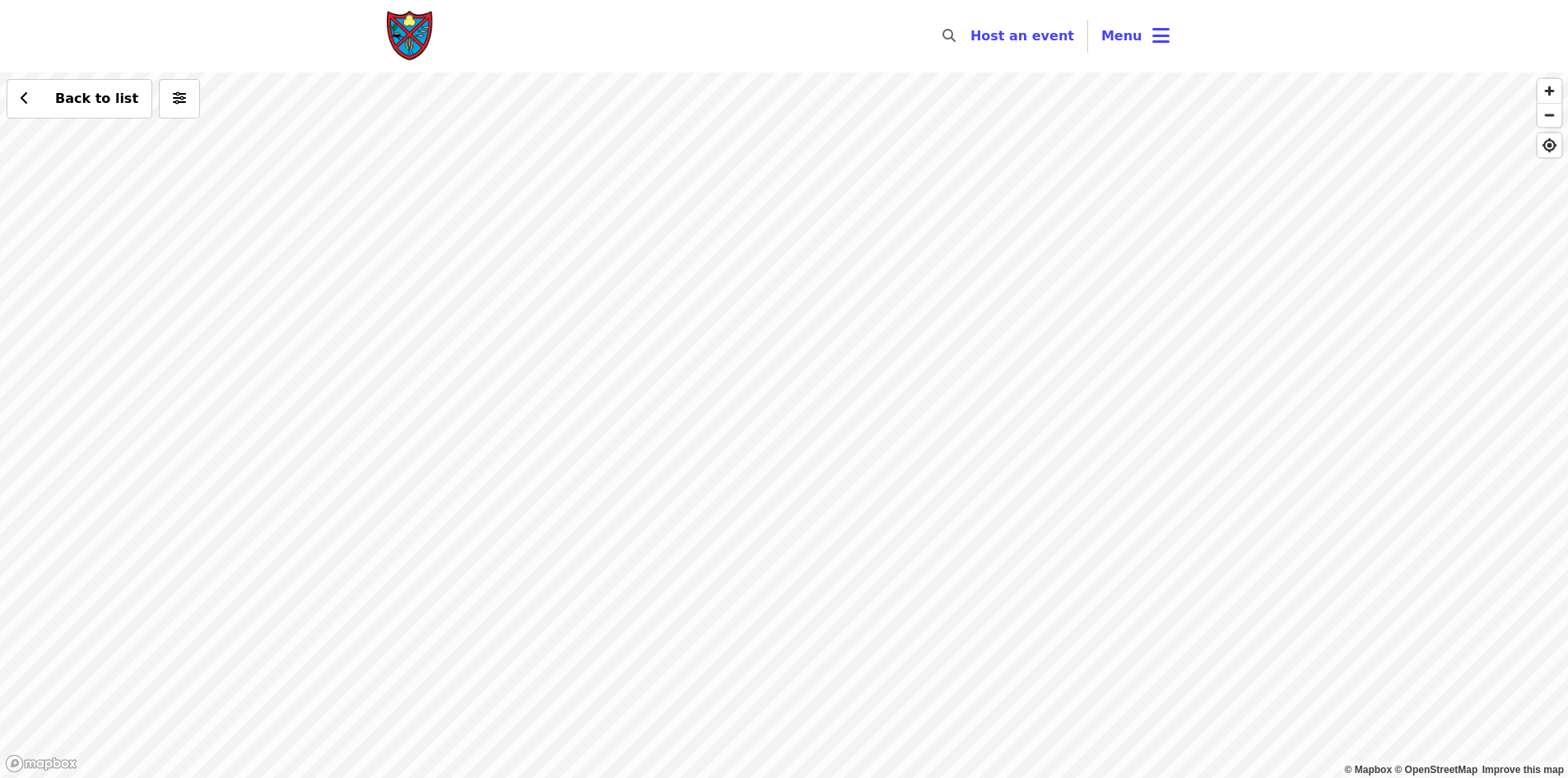
click at [937, 446] on div "Back to list" at bounding box center [784, 425] width 1568 height 705
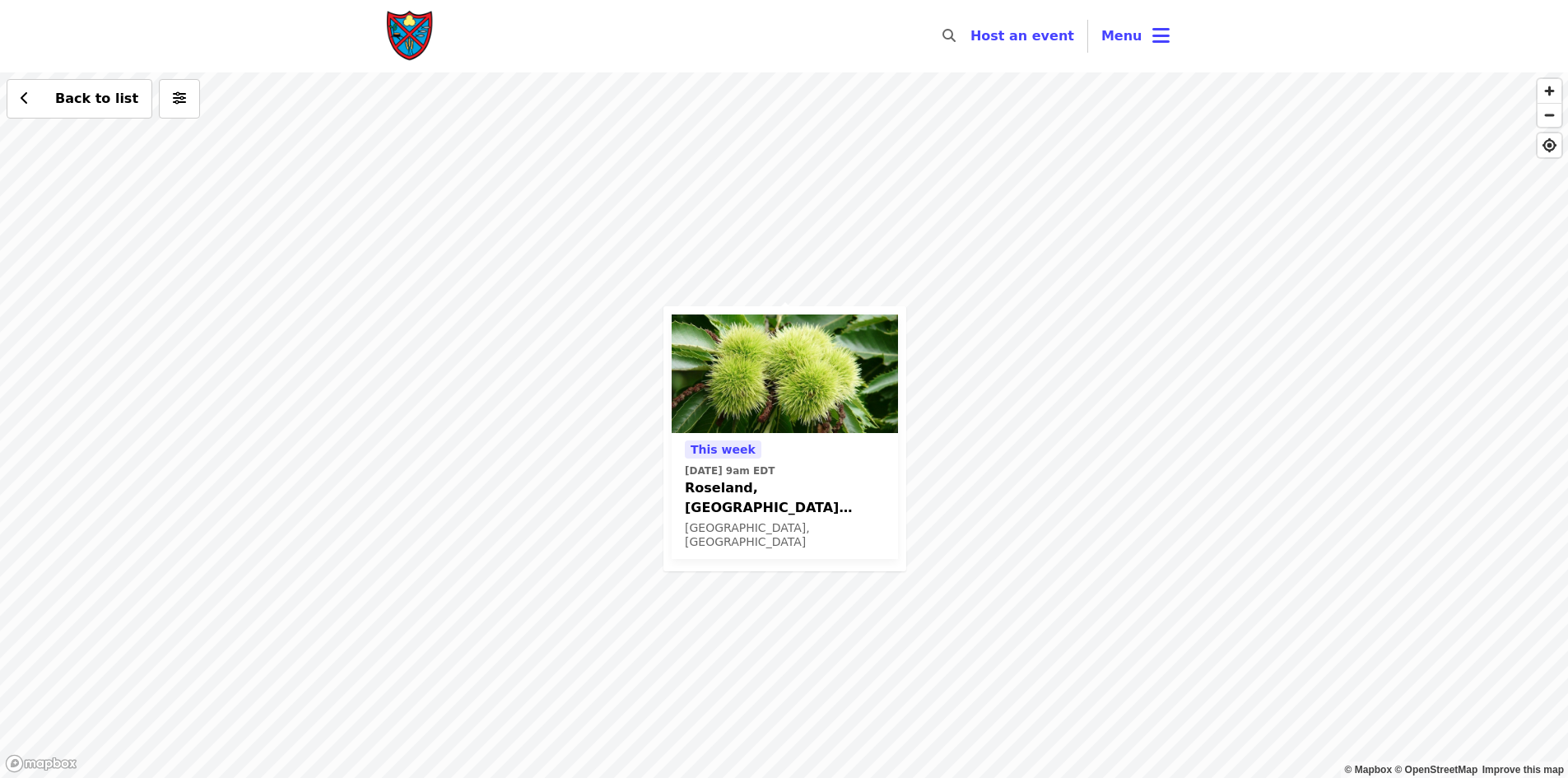
click at [641, 566] on div "This week Fri, Oct 17 @ 9am EDT Roseland, VA Chestnuts! Roseland, VA Back to li…" at bounding box center [784, 425] width 1568 height 705
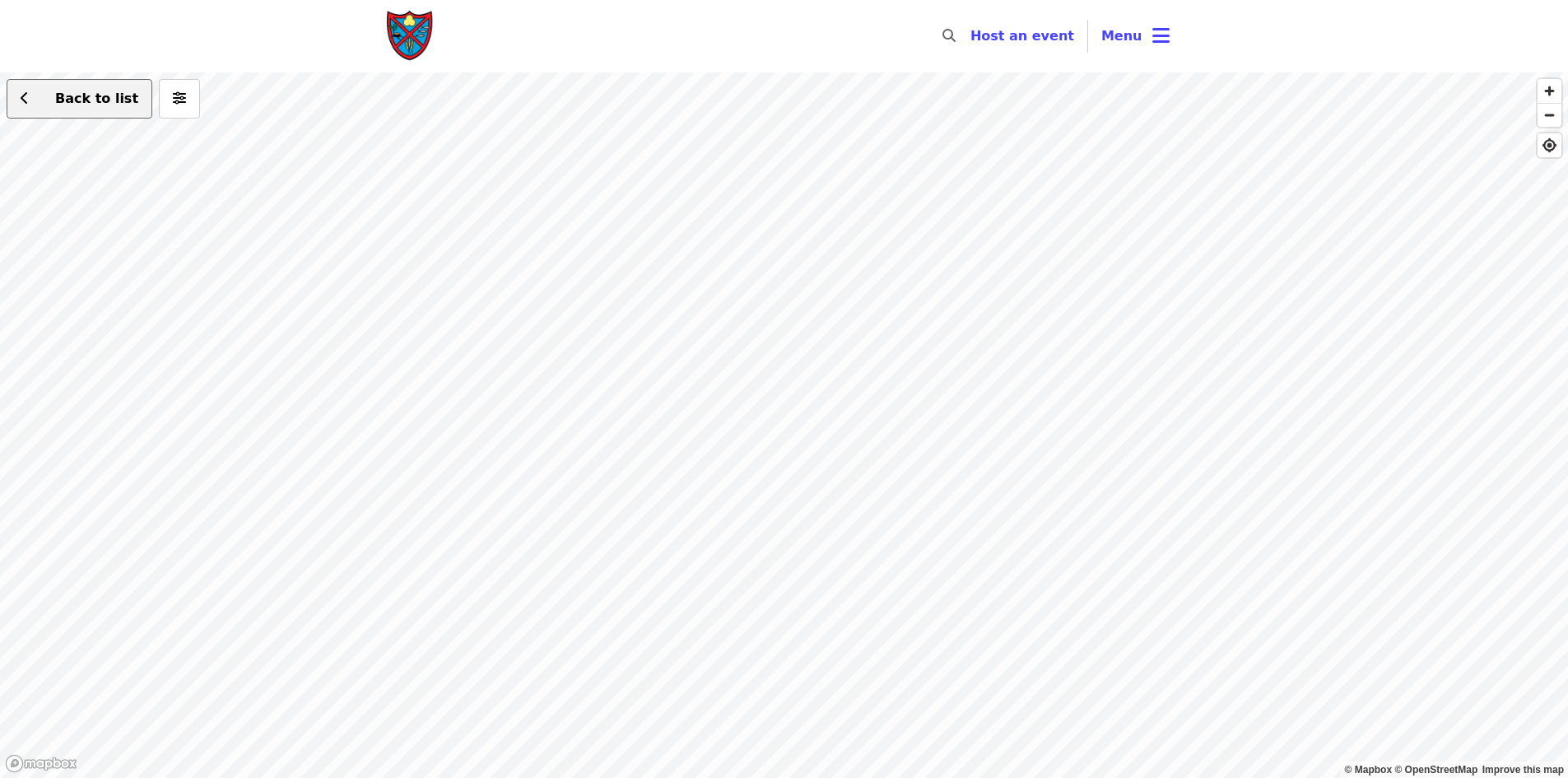
click at [56, 93] on span "Back to list" at bounding box center [96, 98] width 83 height 16
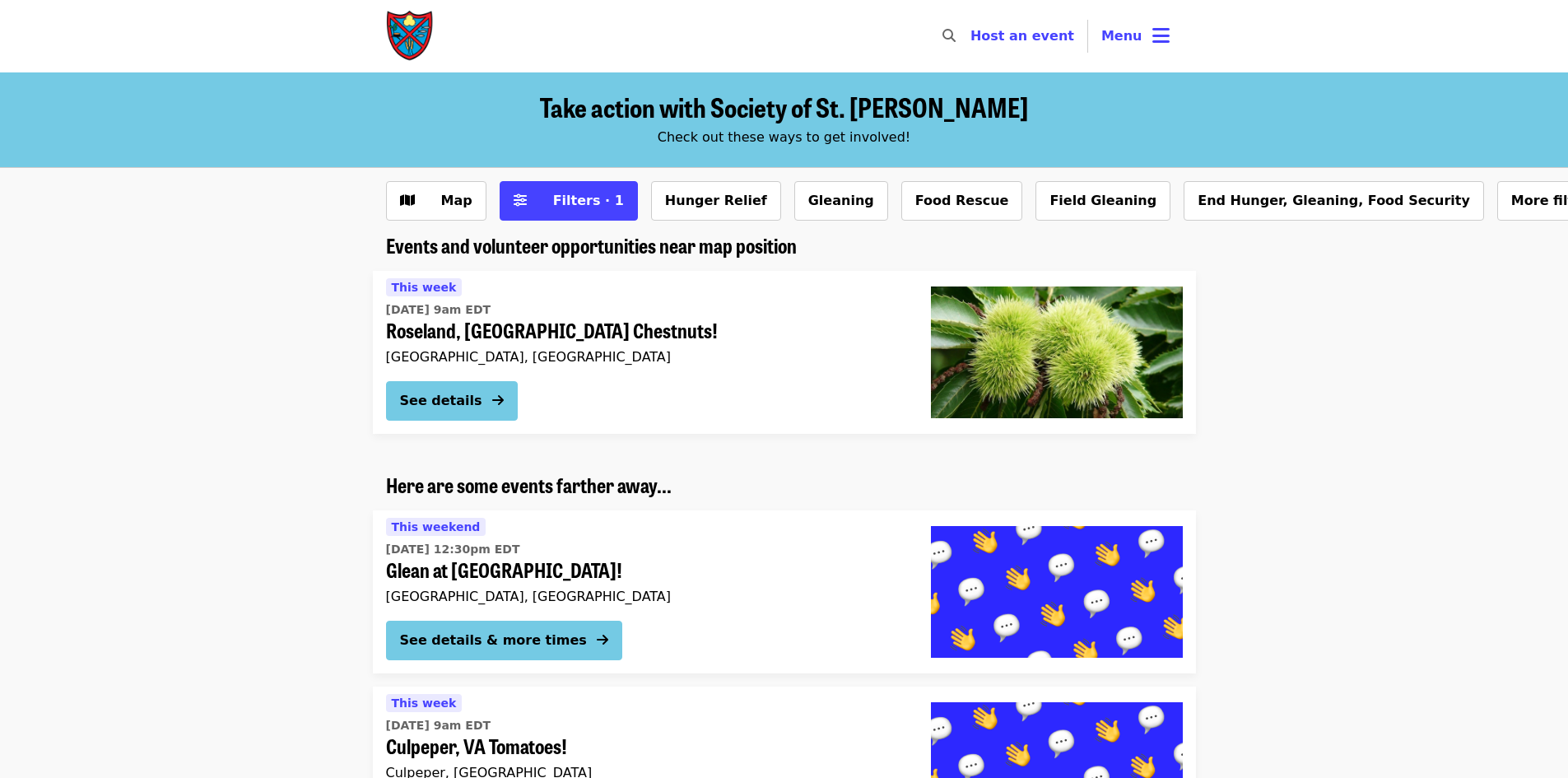
click at [623, 569] on span "Glean at Lynchburg Community Market!" at bounding box center [645, 570] width 519 height 24
click at [1163, 49] on button "Menu" at bounding box center [1135, 35] width 95 height 40
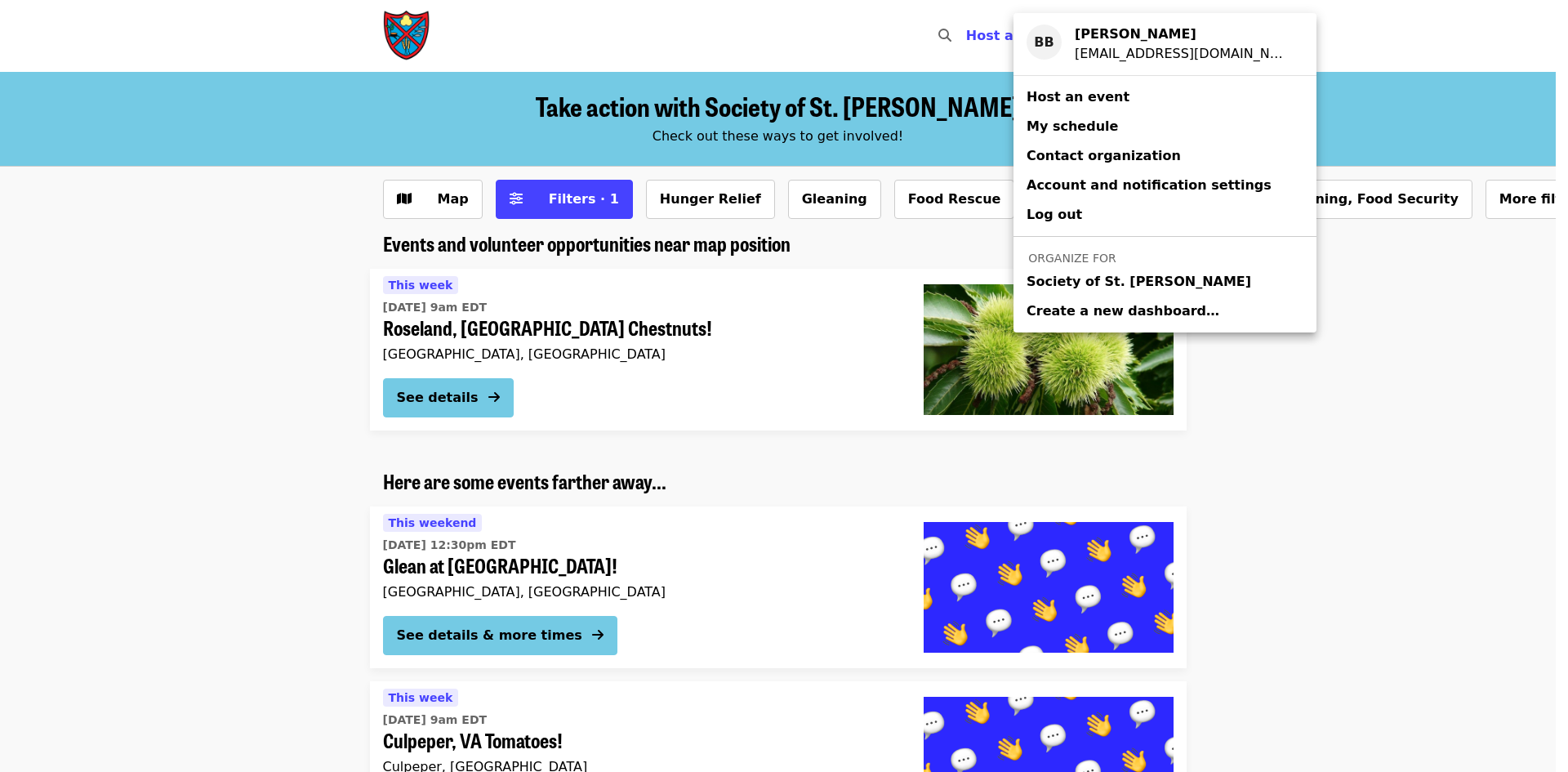
click at [1080, 270] on link "Society of St. [PERSON_NAME]" at bounding box center [1164, 282] width 303 height 29
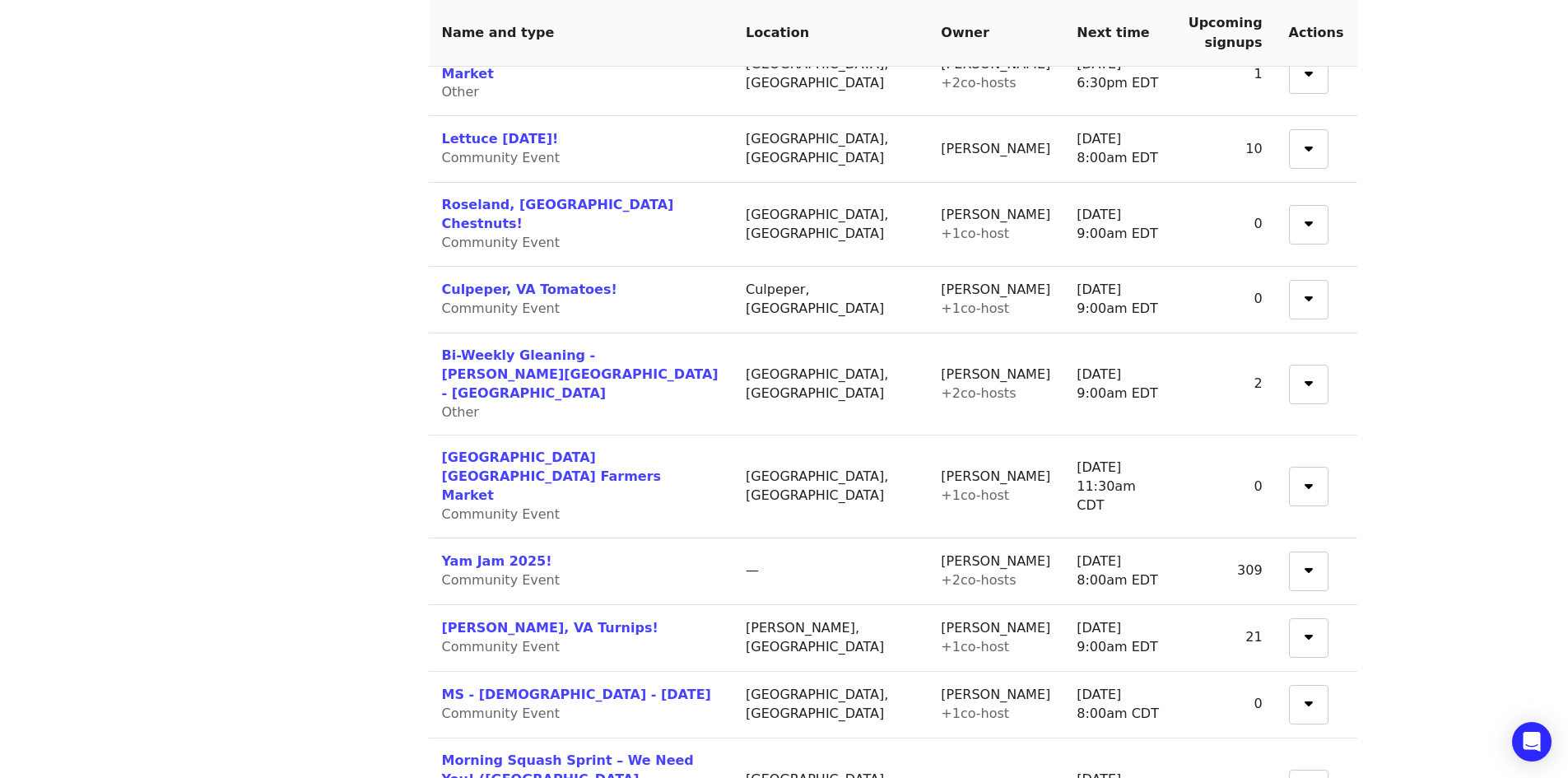
scroll to position [1409, 0]
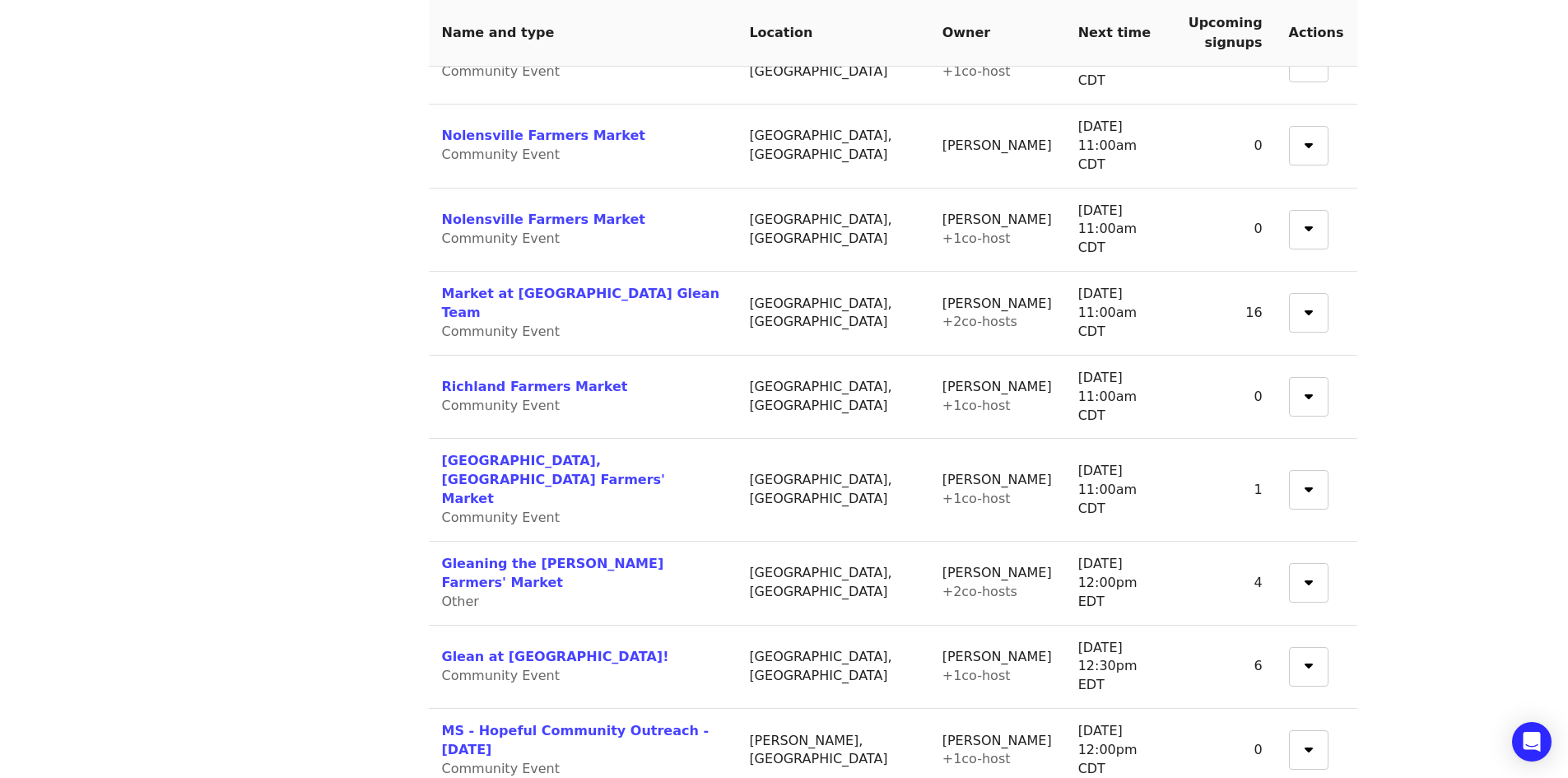
scroll to position [494, 0]
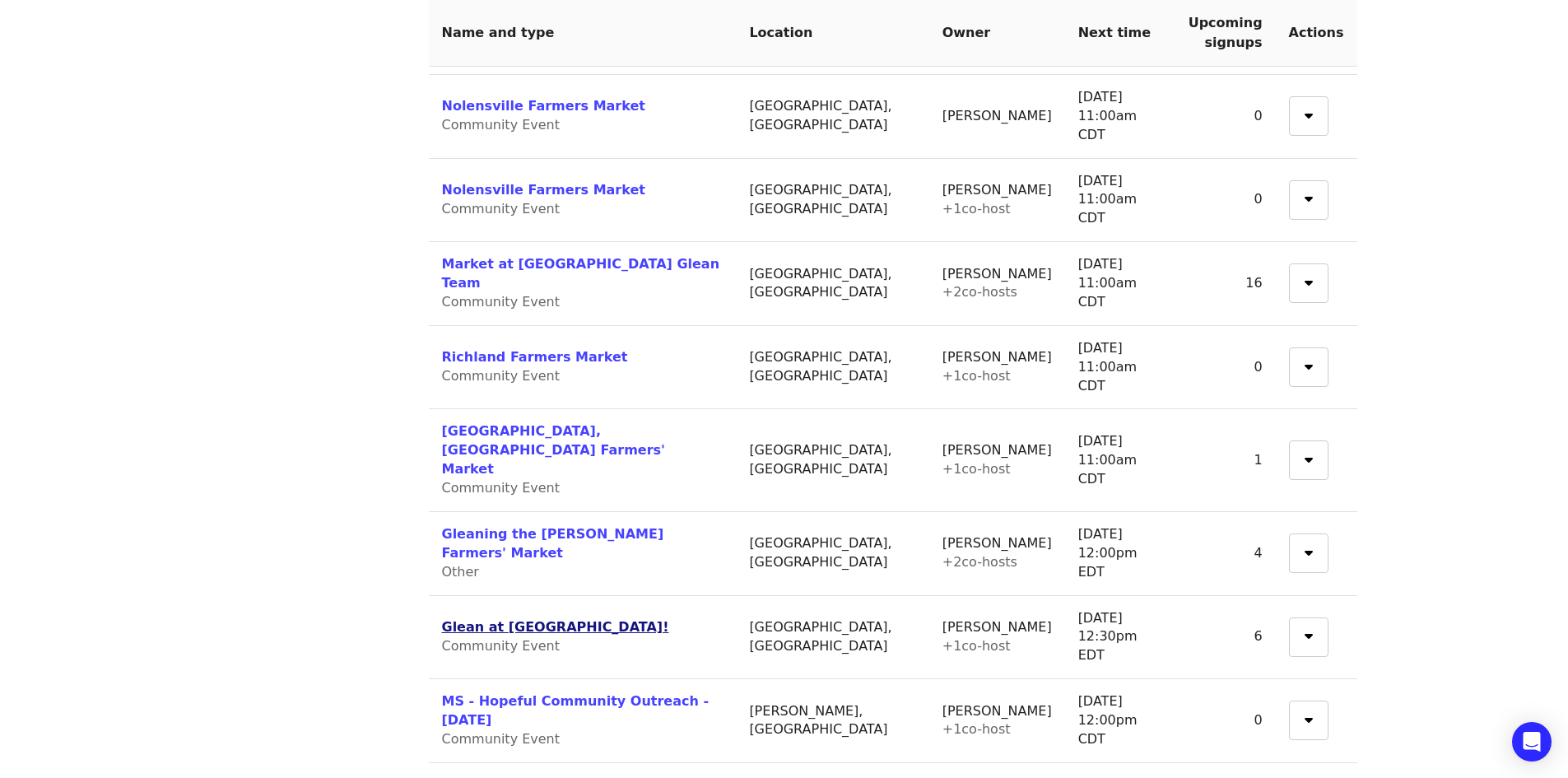
click at [533, 619] on link "Glean at Lynchburg Community Market!" at bounding box center [555, 627] width 227 height 16
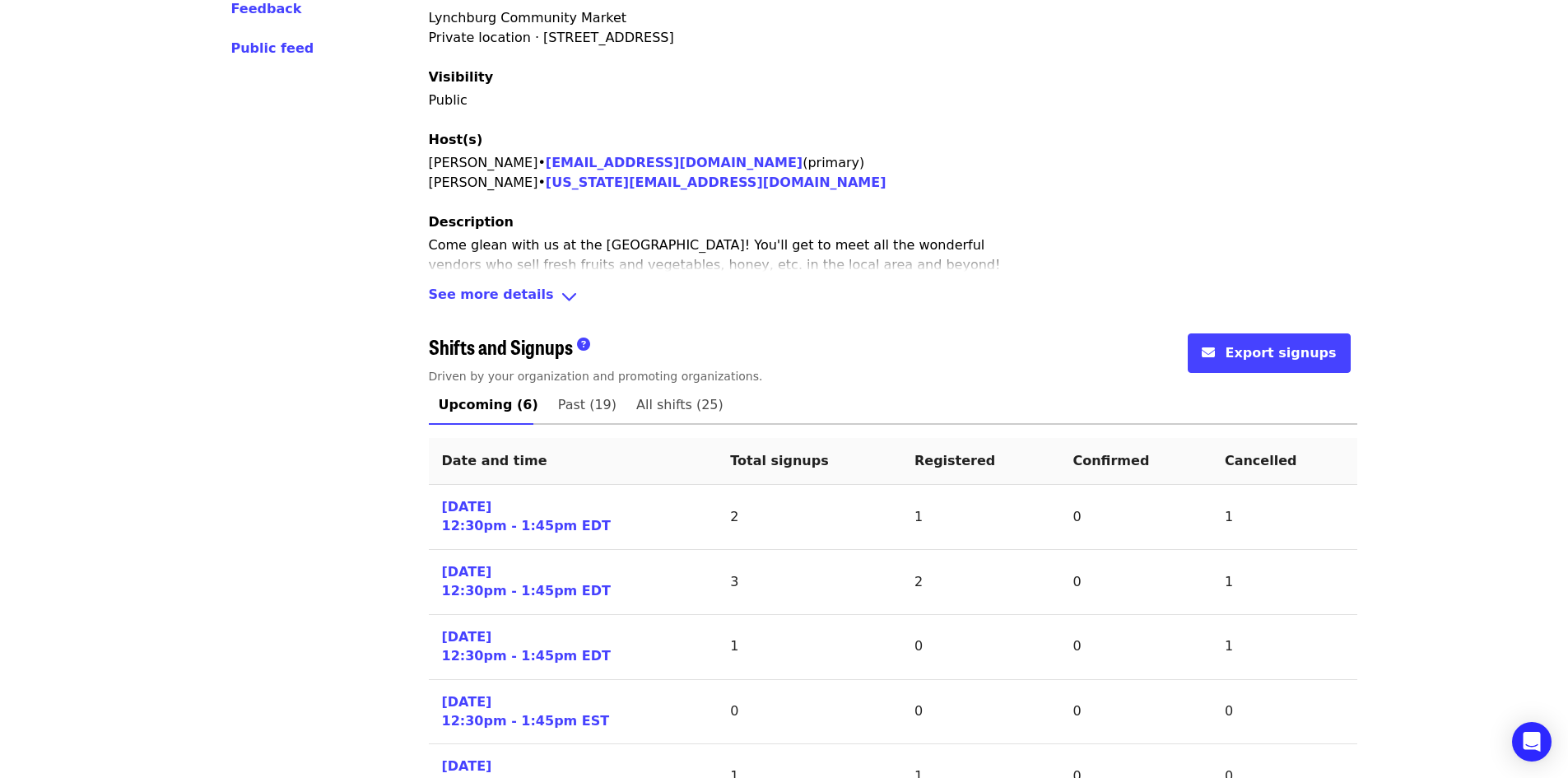
scroll to position [494, 0]
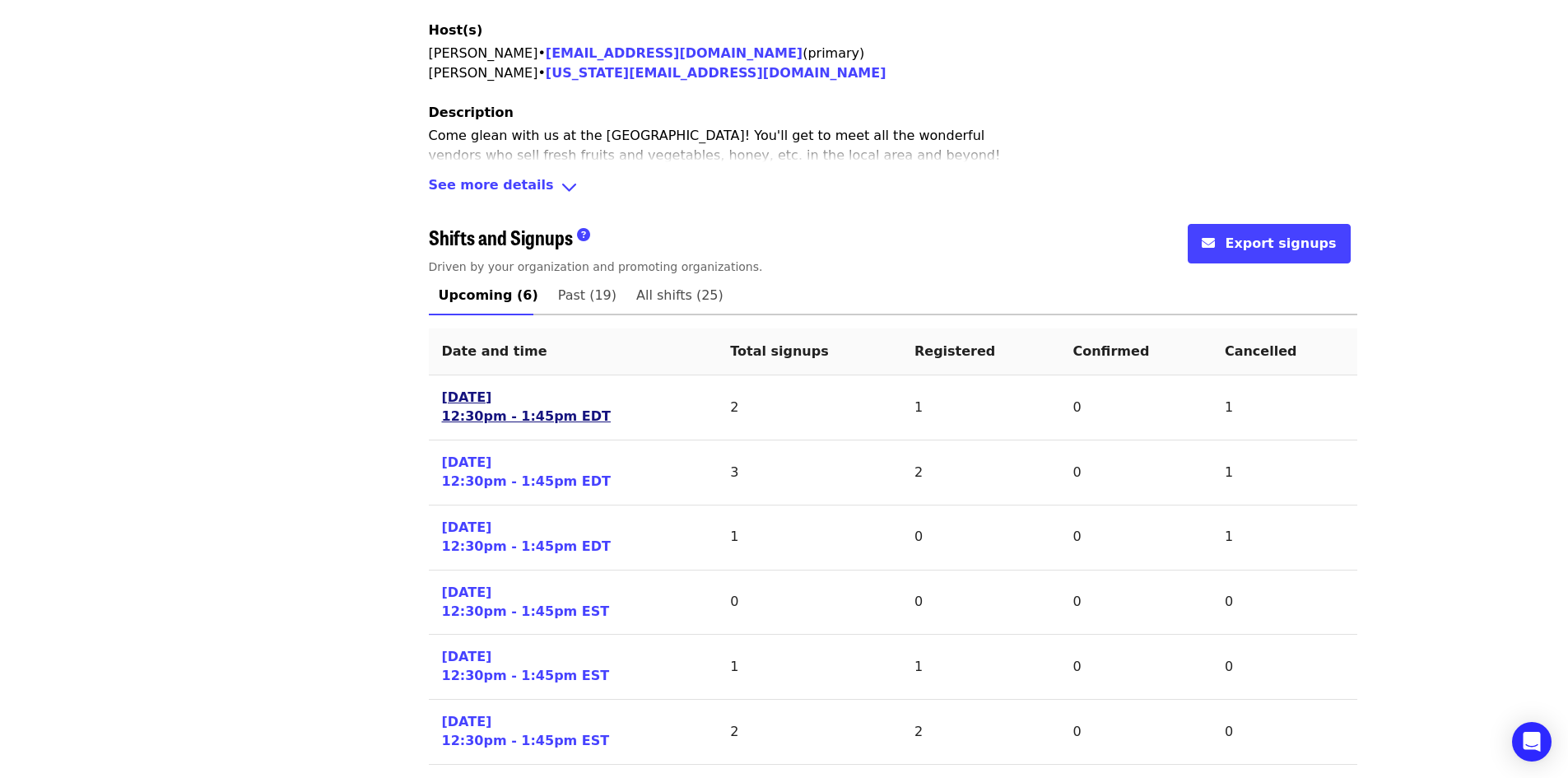
click at [525, 422] on link "Sat 10/18/25 12:30pm - 1:45pm EDT" at bounding box center [526, 407] width 169 height 38
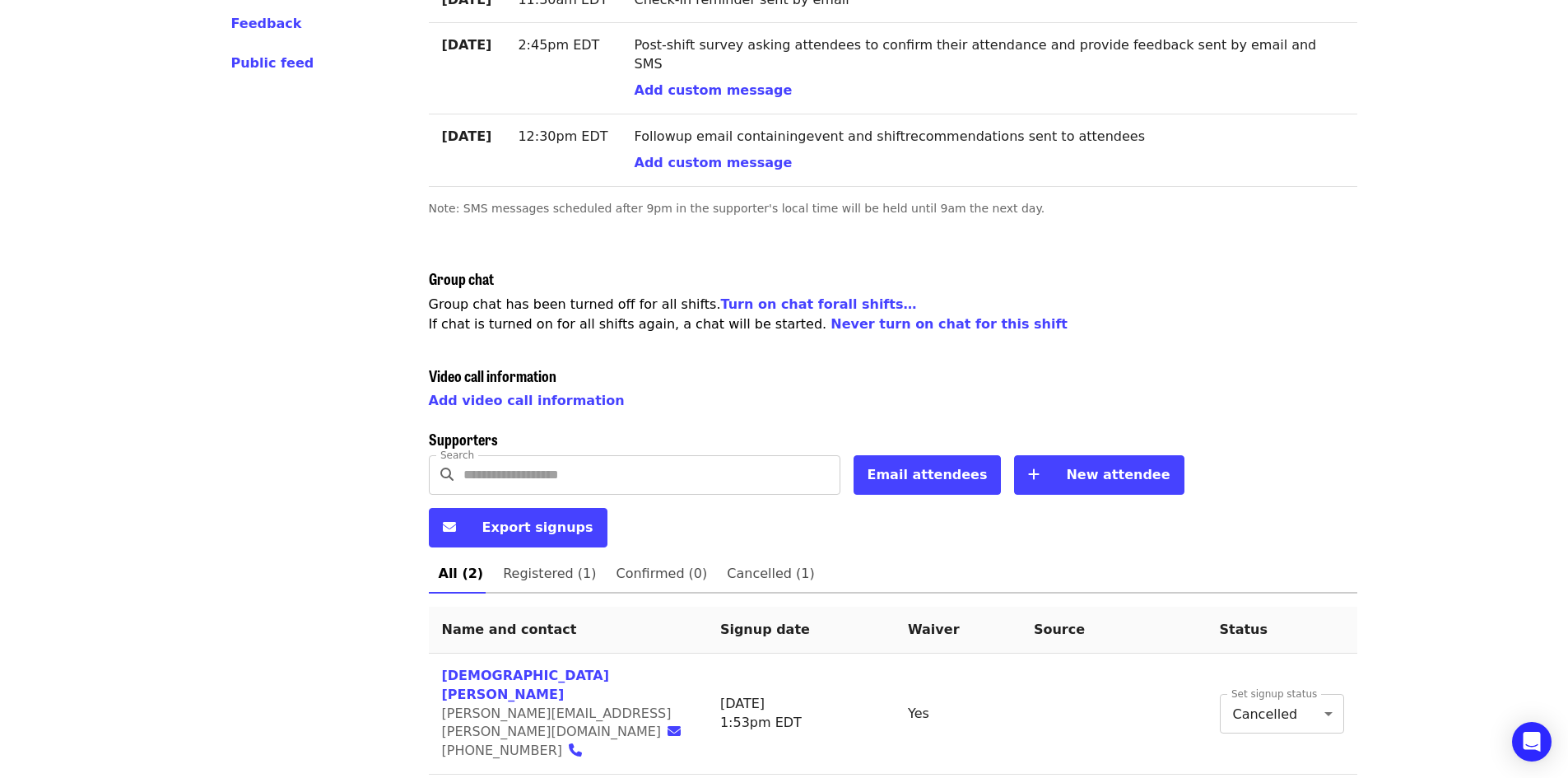
scroll to position [370, 0]
